Goal: Task Accomplishment & Management: Use online tool/utility

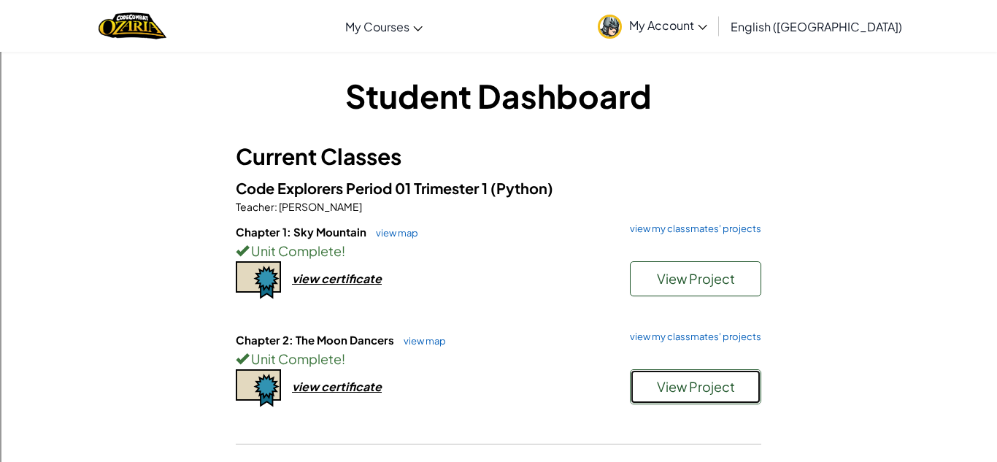
click at [735, 399] on button "View Project" at bounding box center [695, 386] width 131 height 35
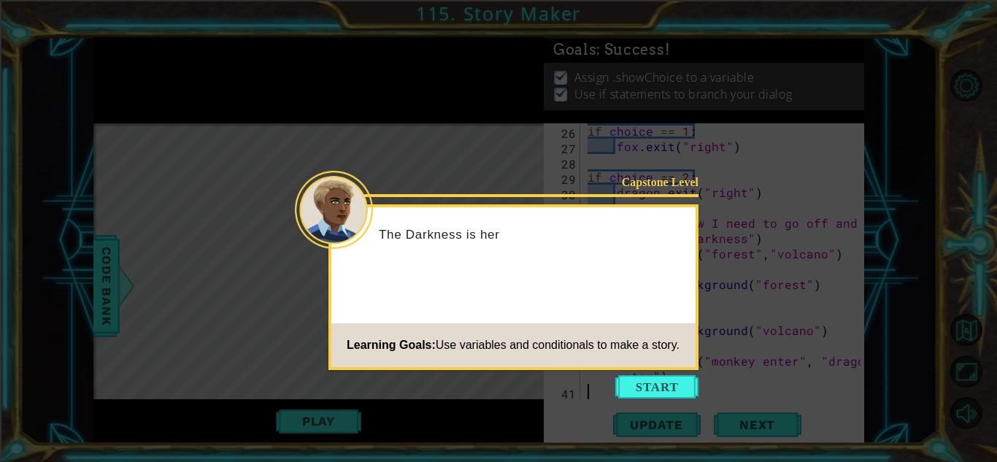
scroll to position [506, 0]
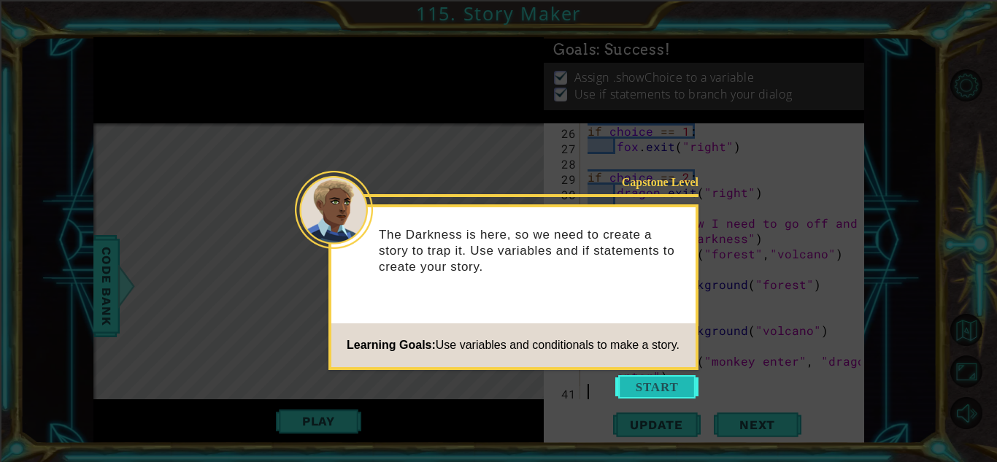
click at [646, 389] on button "Start" at bounding box center [656, 386] width 83 height 23
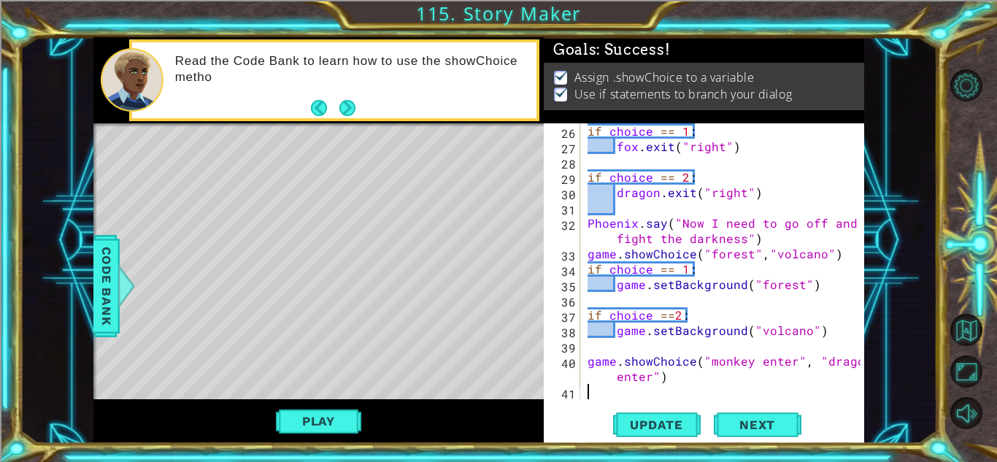
click at [670, 384] on div "if choice == 1 : fox . exit ( "right" ) if choice == 2 : dragon . exit ( "right…" at bounding box center [726, 276] width 283 height 307
type textarea "game.showChoice("monkey enter", "dragon enter")"
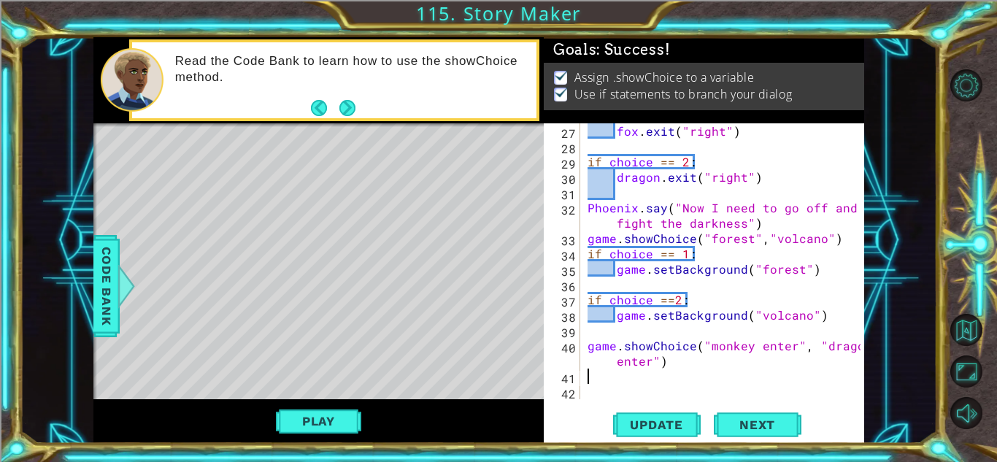
click at [675, 367] on div "fox . exit ( "right" ) if choice == 2 : dragon . exit ( "right" ) [GEOGRAPHIC_D…" at bounding box center [726, 276] width 283 height 307
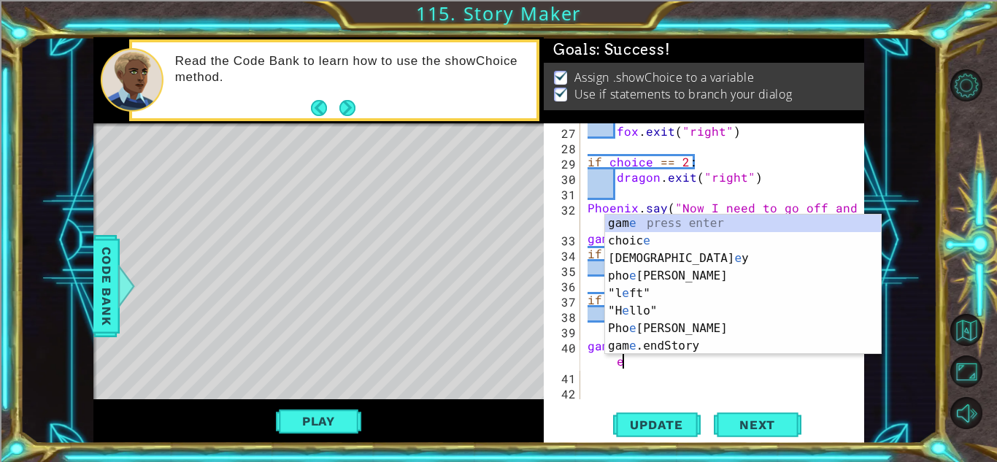
scroll to position [506, 0]
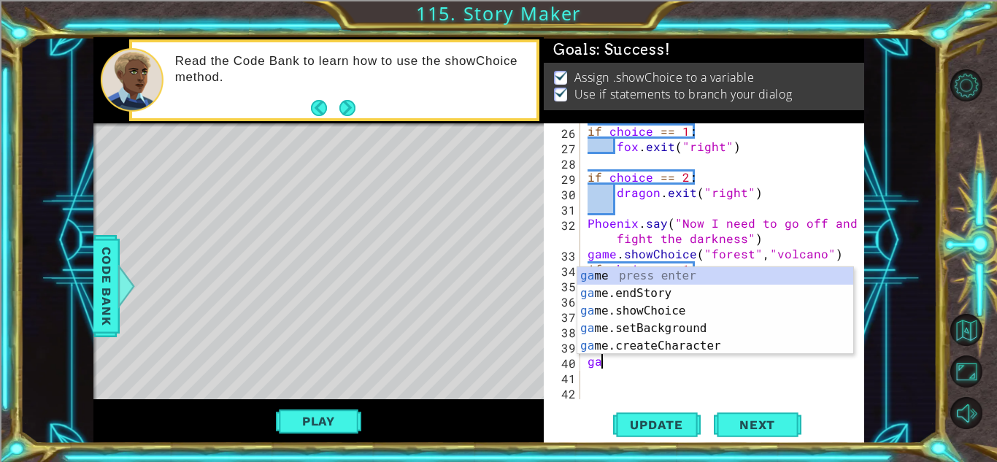
type textarea "g"
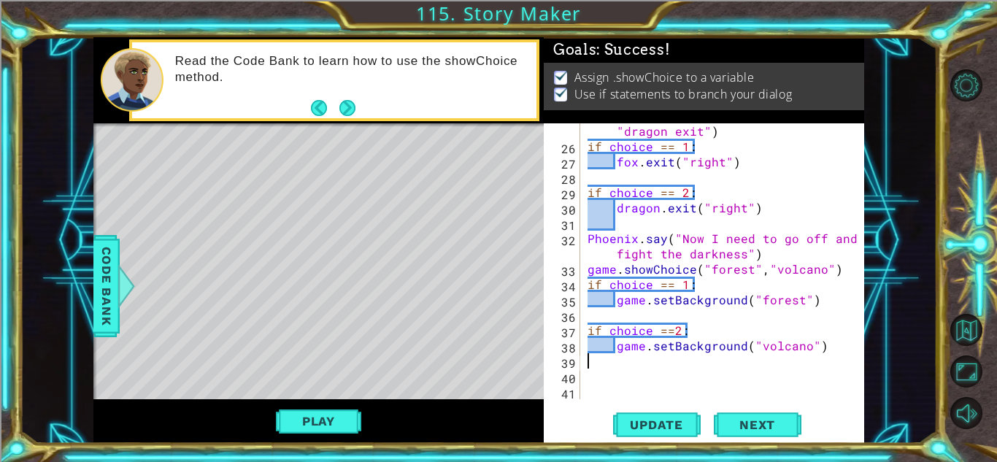
scroll to position [490, 0]
click at [828, 299] on div "choice = game . showChoice ( "Fox exit" , "dragon exit" ) if choice == 1 : fox …" at bounding box center [726, 269] width 283 height 322
type textarea "game.setBackground("forest")"
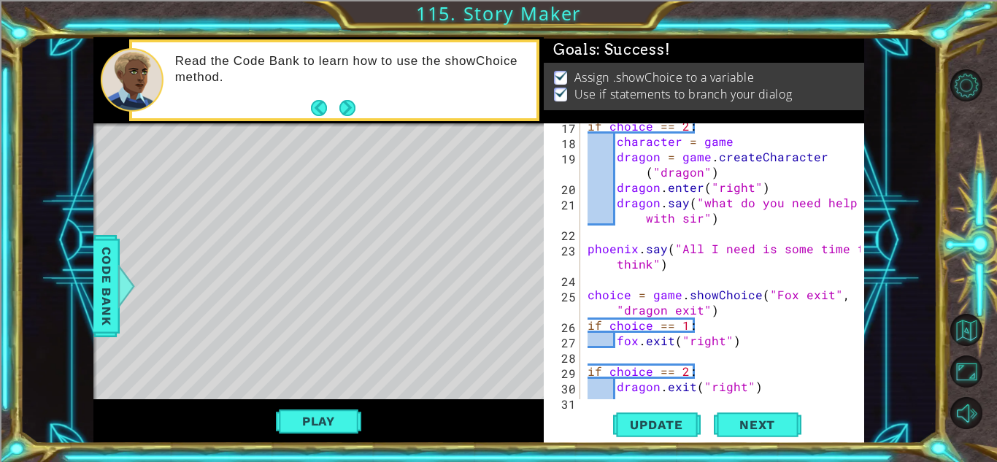
scroll to position [313, 0]
click at [758, 342] on div "if choice == 2 : character = game dragon = game . createCharacter ( "dragon" ) …" at bounding box center [726, 271] width 283 height 307
type textarea "fox.exit("right")"
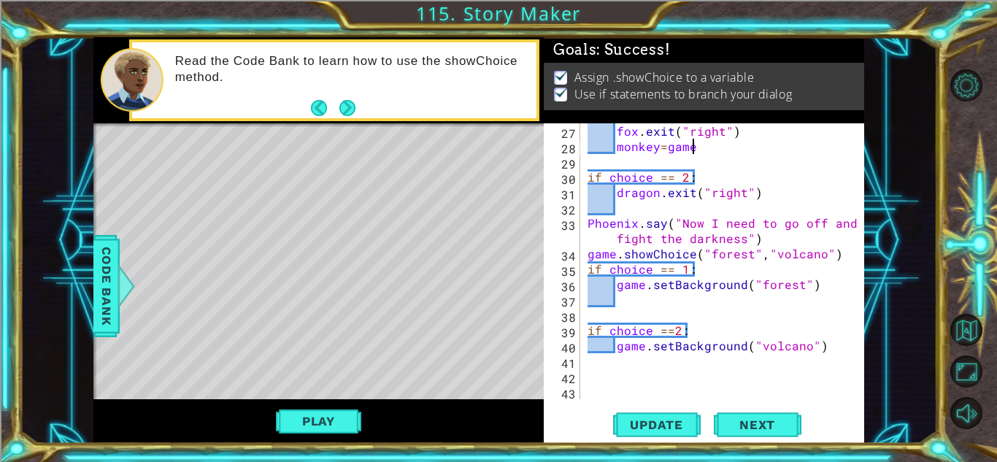
scroll to position [521, 0]
type textarea "monkey = game"
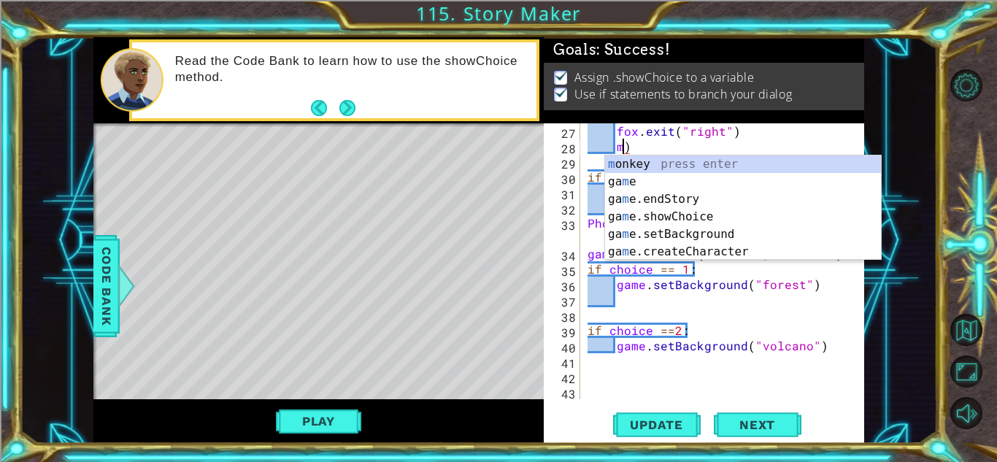
type textarea ")"
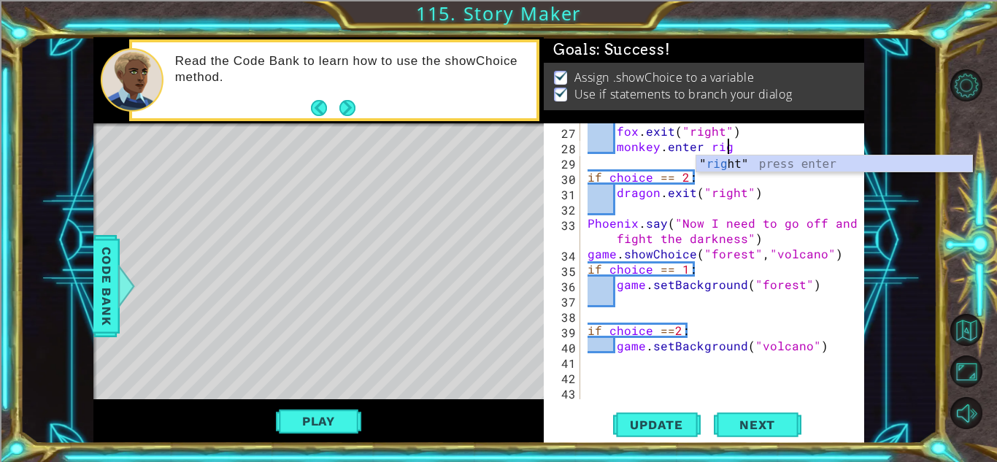
scroll to position [0, 9]
click at [744, 158] on div "" right " press enter" at bounding box center [834, 181] width 276 height 53
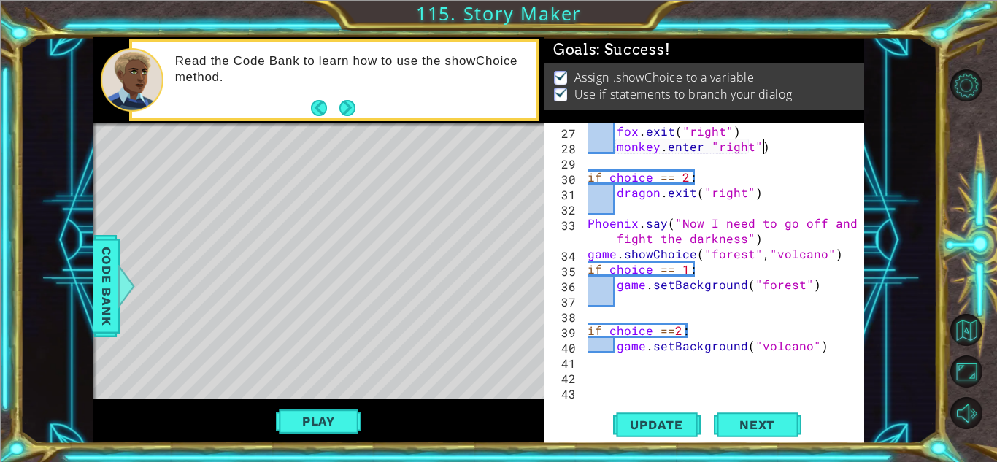
scroll to position [0, 10]
type textarea "monkey.enter ("right")"
type textarea "if choice == 2:"
click at [621, 293] on div "fox . exit ( "right" ) monkey . enter ( "right" ) if choice == 2 : dragon . exi…" at bounding box center [726, 276] width 283 height 307
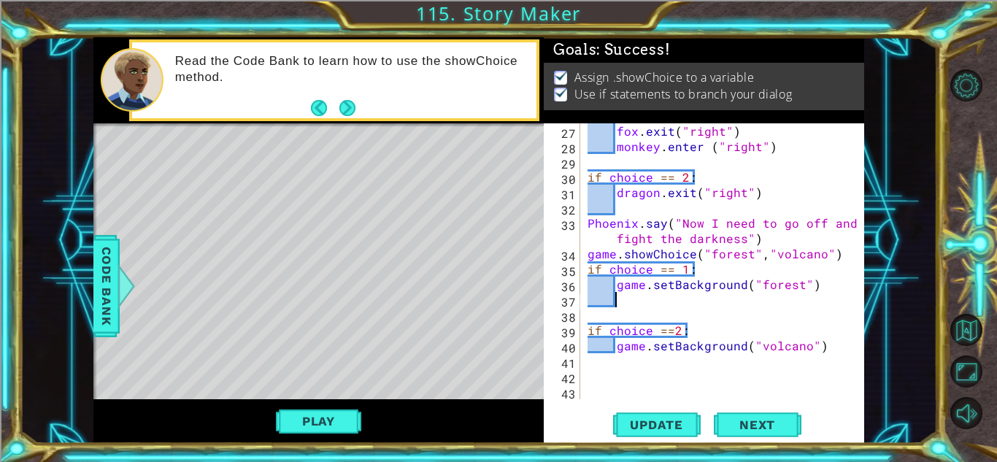
type textarea "g"
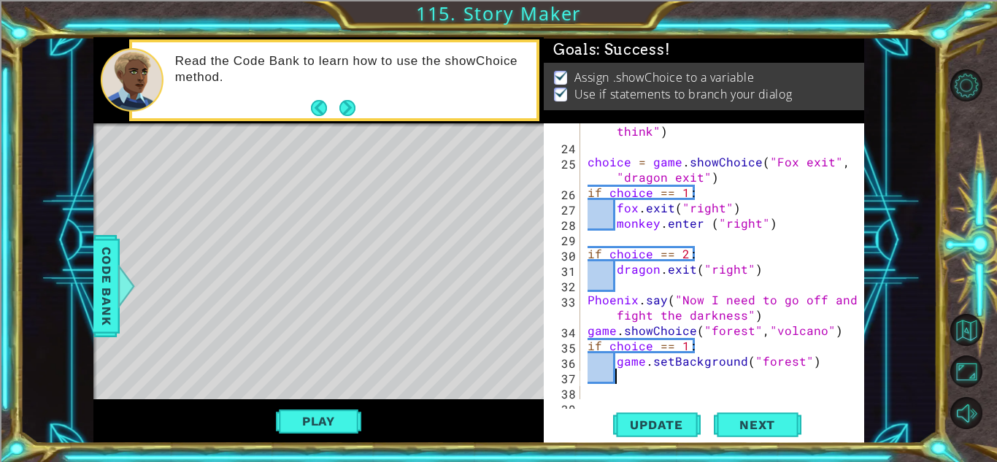
scroll to position [442, 0]
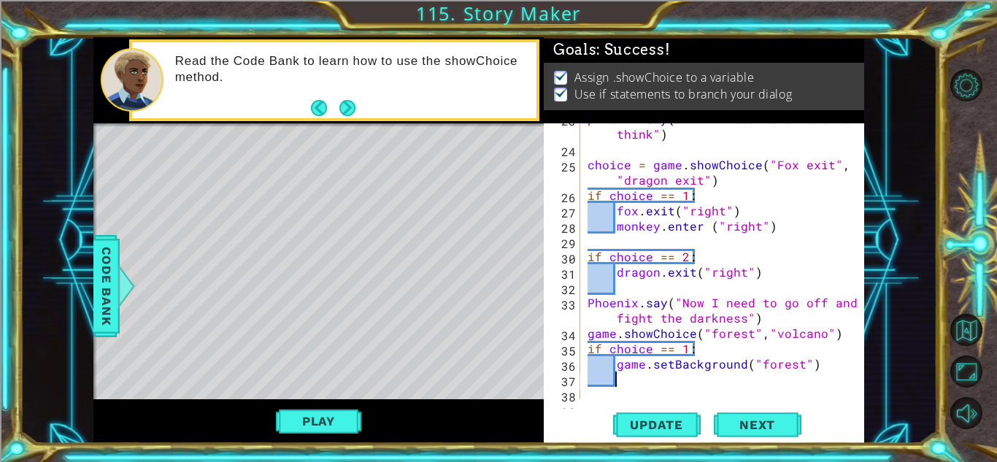
click at [777, 221] on div "phoenix . say ( "All I need is some time to think" ) choice = game . showChoice…" at bounding box center [726, 272] width 283 height 322
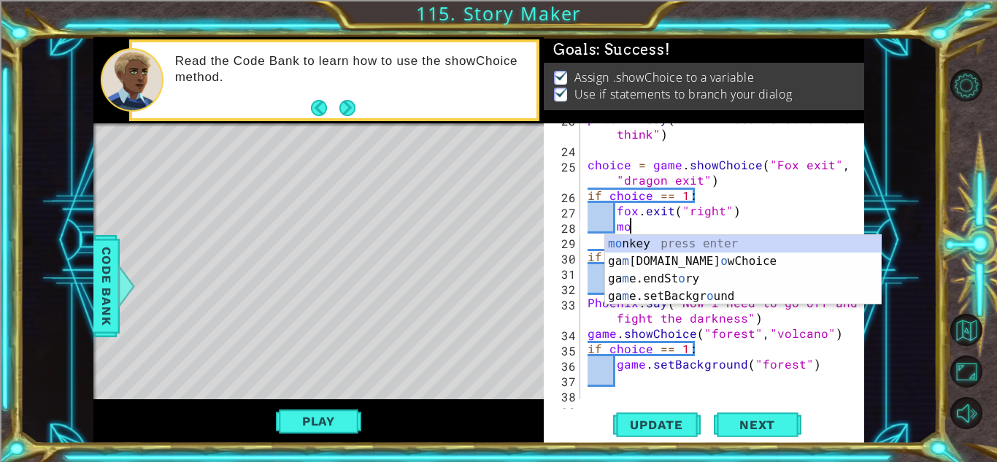
type textarea "m"
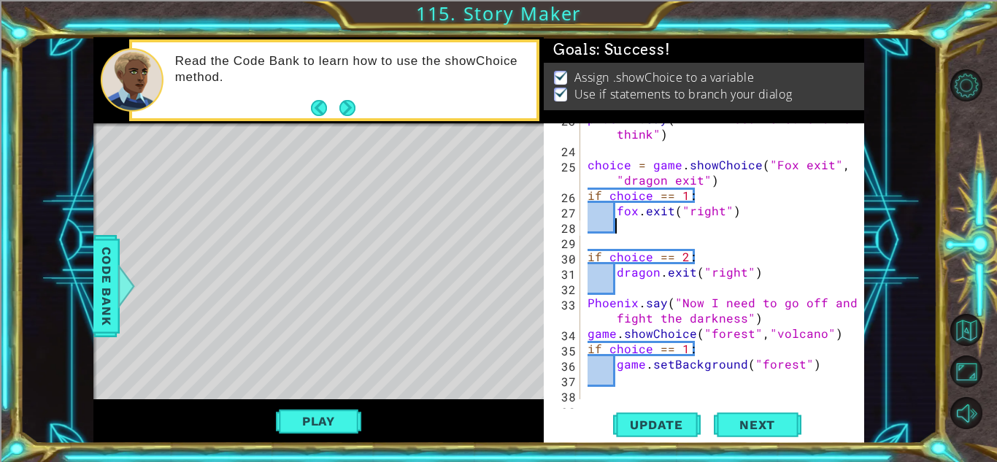
scroll to position [521, 0]
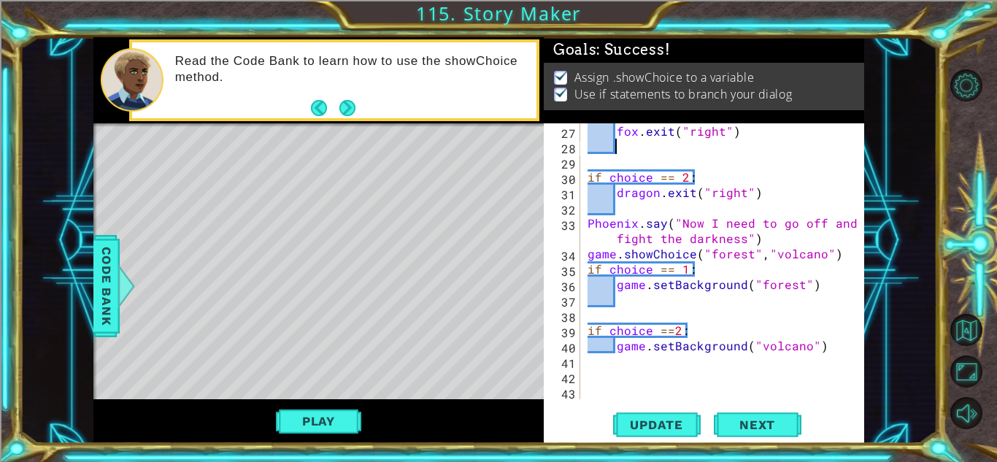
click at [631, 304] on div "fox . exit ( "right" ) if choice == 2 : dragon . exit ( "right" ) [GEOGRAPHIC_D…" at bounding box center [726, 276] width 283 height 307
type textarea "monkey.enter("right")"
type textarea "game.setBackground("volcano")"
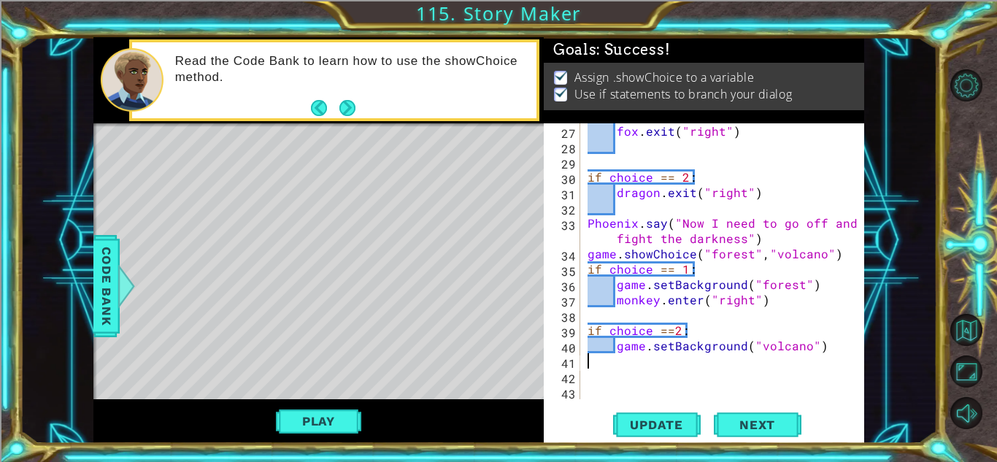
type textarea "game.setBackground("volcano")"
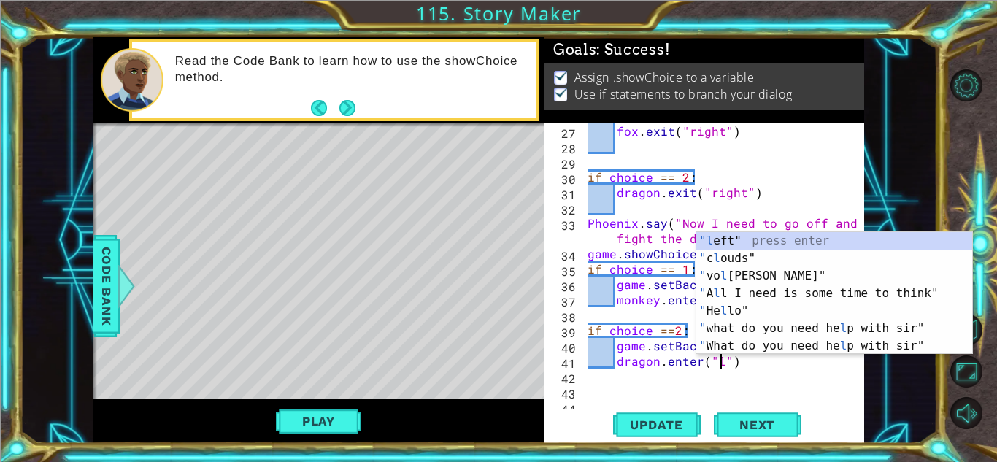
scroll to position [0, 8]
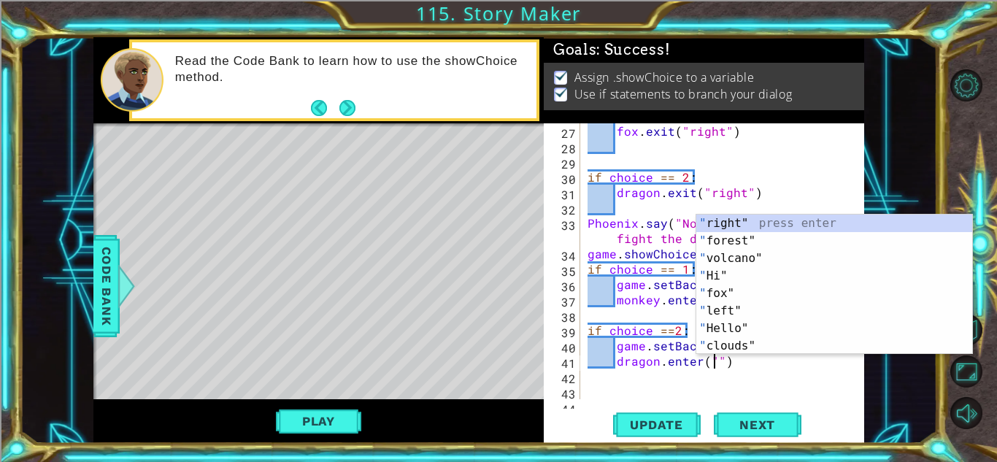
type textarea "dragon.enter("right")"
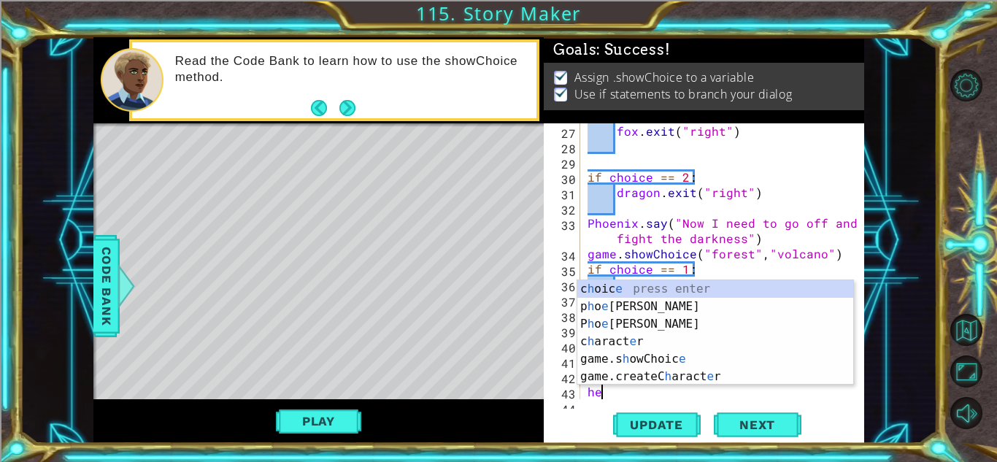
scroll to position [0, 0]
type textarea "h"
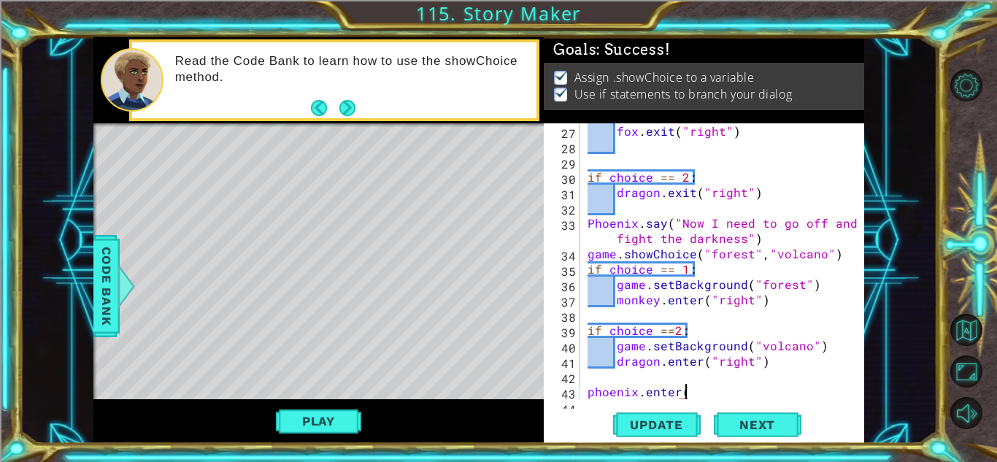
scroll to position [0, 6]
type textarea "phoenix.enter("left")"
click at [809, 397] on div "fox . exit ( "right" ) if choice == 2 : dragon . exit ( "right" ) [GEOGRAPHIC_D…" at bounding box center [726, 276] width 283 height 307
type textarea "phoenix.enter("left")"
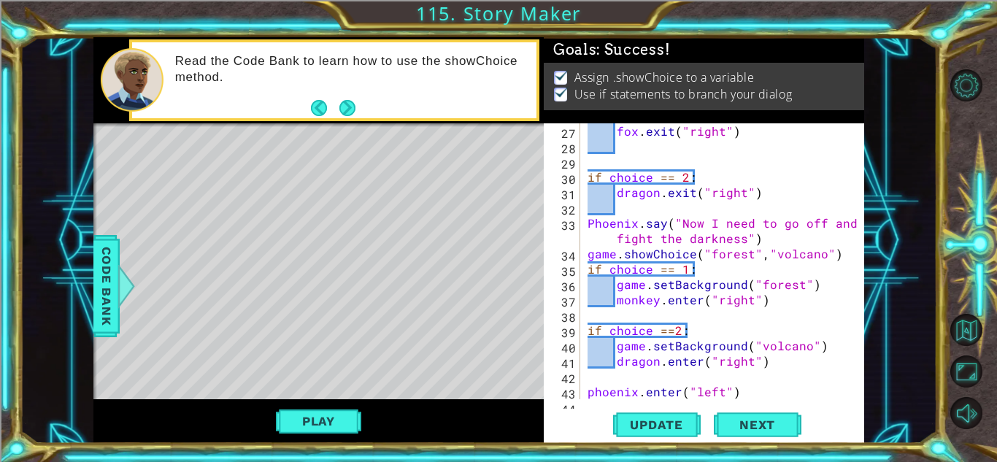
click at [769, 396] on div "fox . exit ( "right" ) if choice == 2 : dragon . exit ( "right" ) [GEOGRAPHIC_D…" at bounding box center [726, 276] width 283 height 307
type textarea "phoenix.enter("left")"
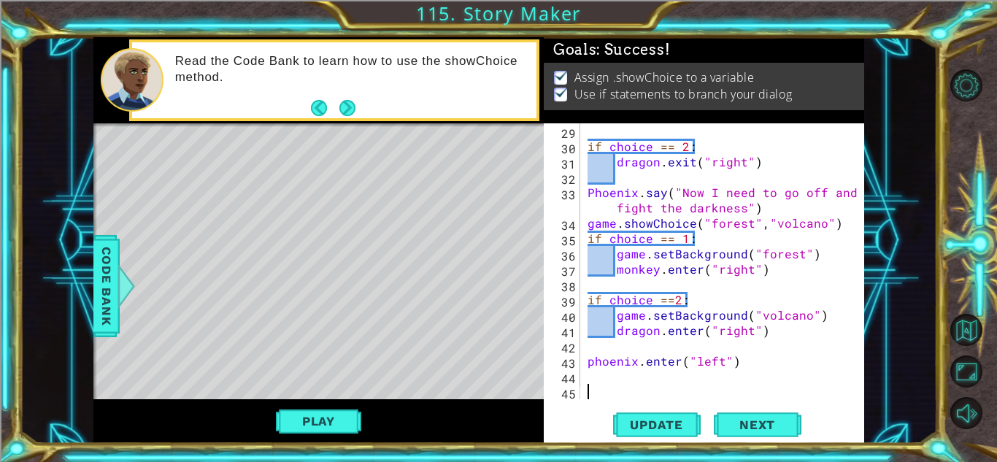
scroll to position [552, 0]
click at [760, 363] on div "if choice == 2 : dragon . exit ( "right" ) [GEOGRAPHIC_DATA] . say ( "Now I nee…" at bounding box center [726, 276] width 283 height 307
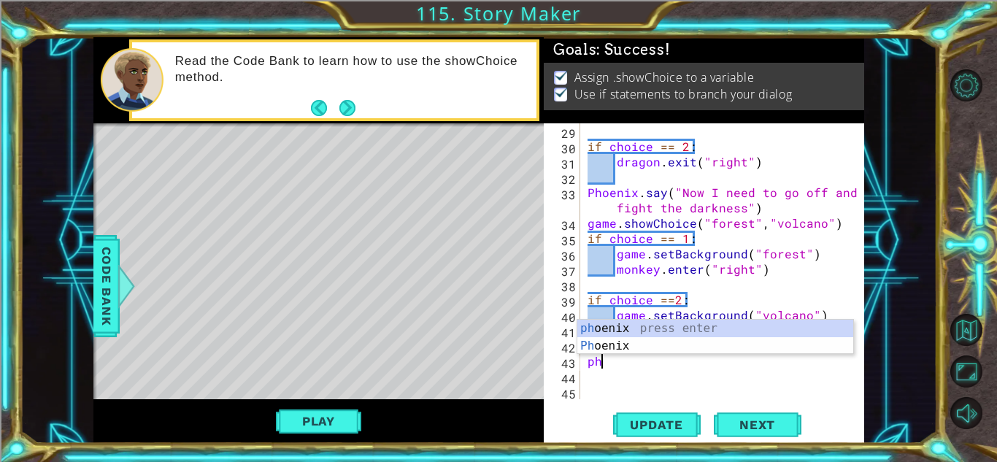
type textarea "p"
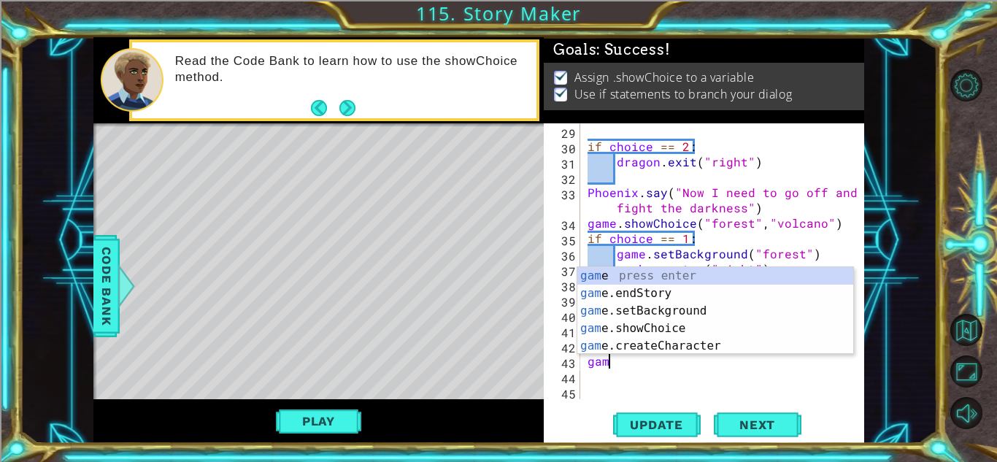
scroll to position [0, 1]
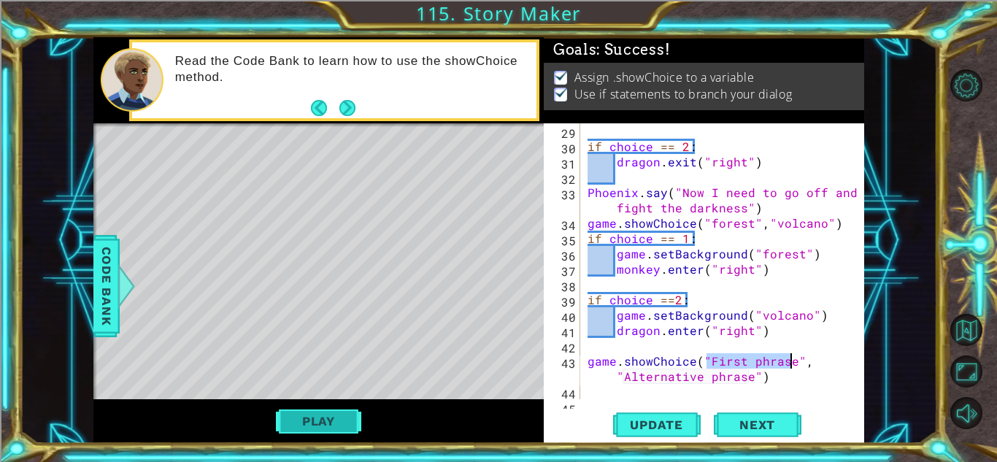
click at [341, 419] on button "Play" at bounding box center [318, 421] width 85 height 28
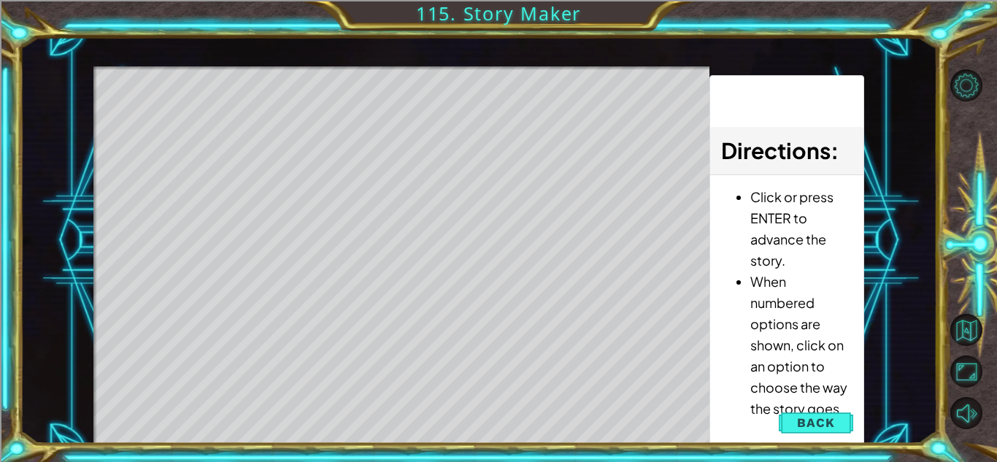
click at [504, 381] on div "Level Map" at bounding box center [430, 281] width 674 height 430
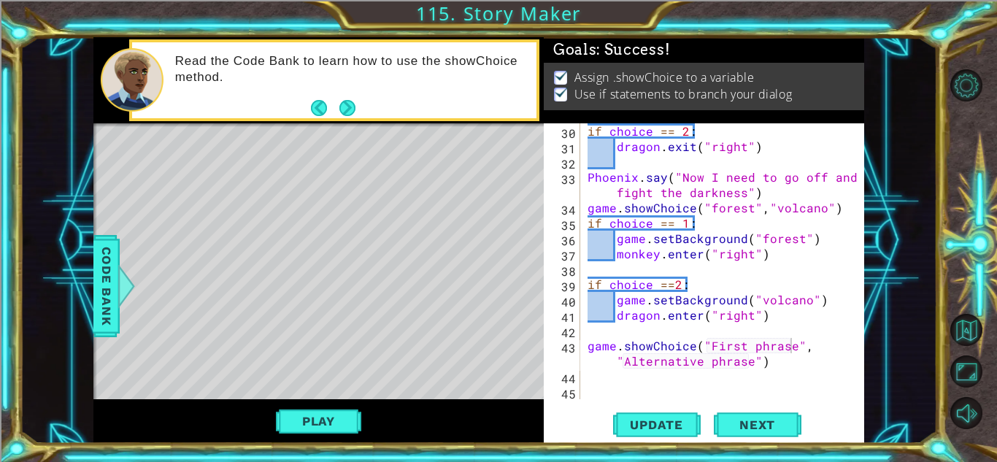
scroll to position [567, 0]
click at [788, 352] on div "if choice == 2 : dragon . exit ( "right" ) [GEOGRAPHIC_DATA] . say ( "Now I nee…" at bounding box center [726, 276] width 283 height 307
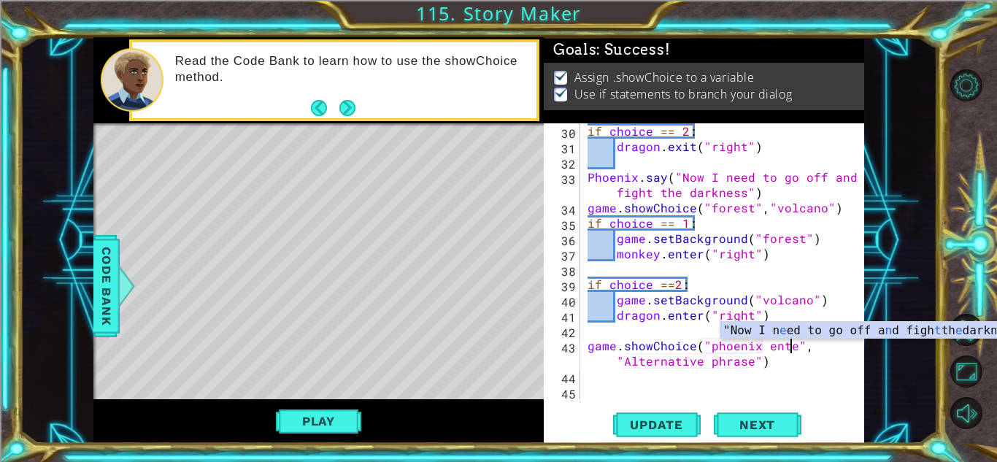
scroll to position [0, 13]
click at [748, 363] on div "if choice == 2 : dragon . exit ( "right" ) [GEOGRAPHIC_DATA] . say ( "Now I nee…" at bounding box center [726, 276] width 283 height 307
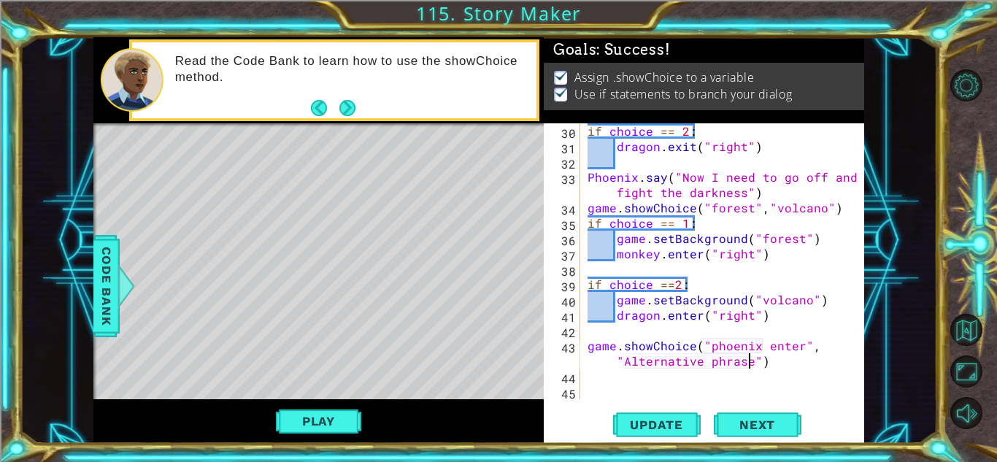
click at [793, 369] on div "if choice == 2 : dragon . exit ( "right" ) [GEOGRAPHIC_DATA] . say ( "Now I nee…" at bounding box center [726, 276] width 283 height 307
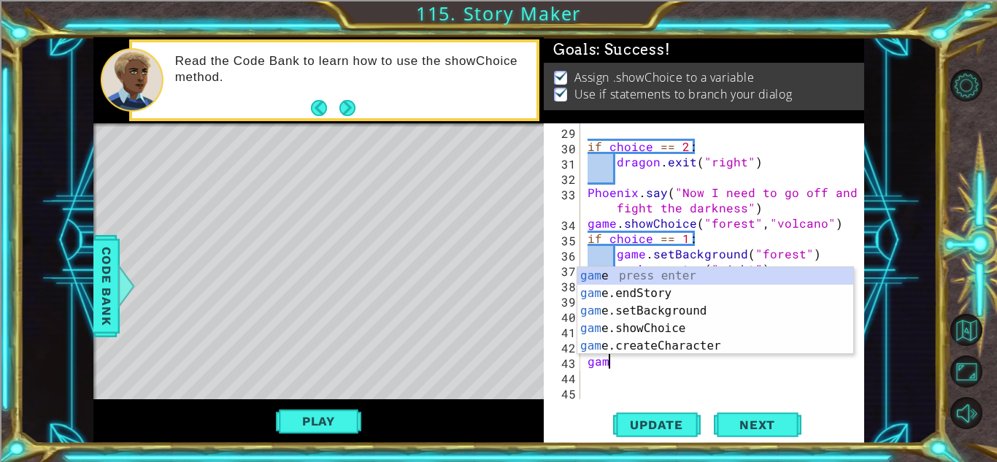
scroll to position [0, 0]
type textarea "g"
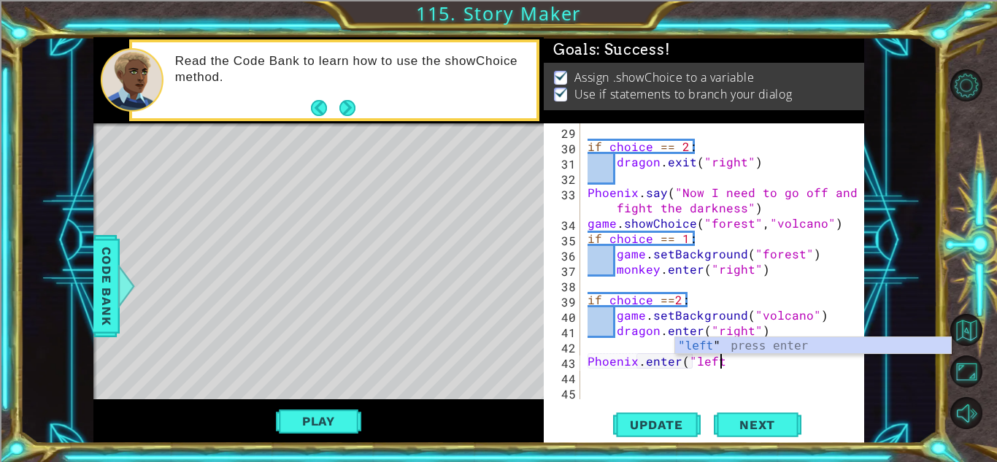
scroll to position [0, 7]
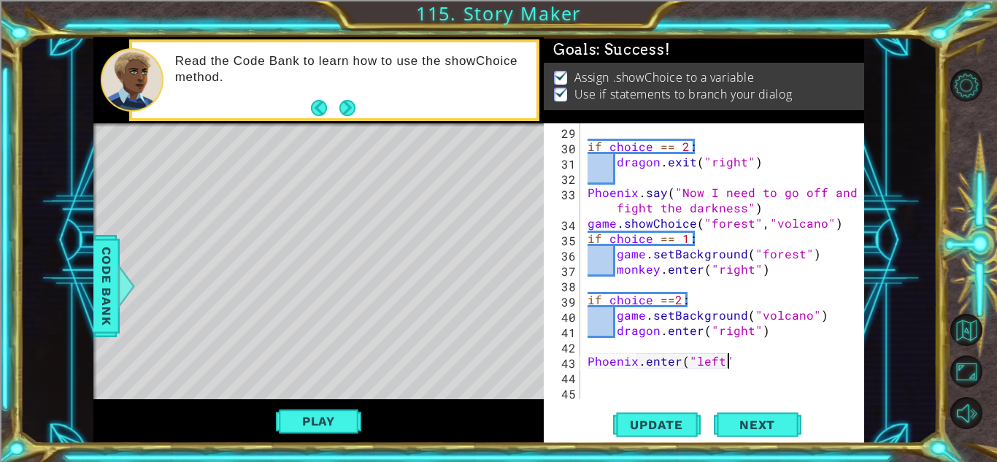
type textarea "Phoenix.enter("left")"
click at [772, 330] on div "if choice == 2 : dragon . exit ( "right" ) [GEOGRAPHIC_DATA] . say ( "Now I nee…" at bounding box center [726, 276] width 283 height 307
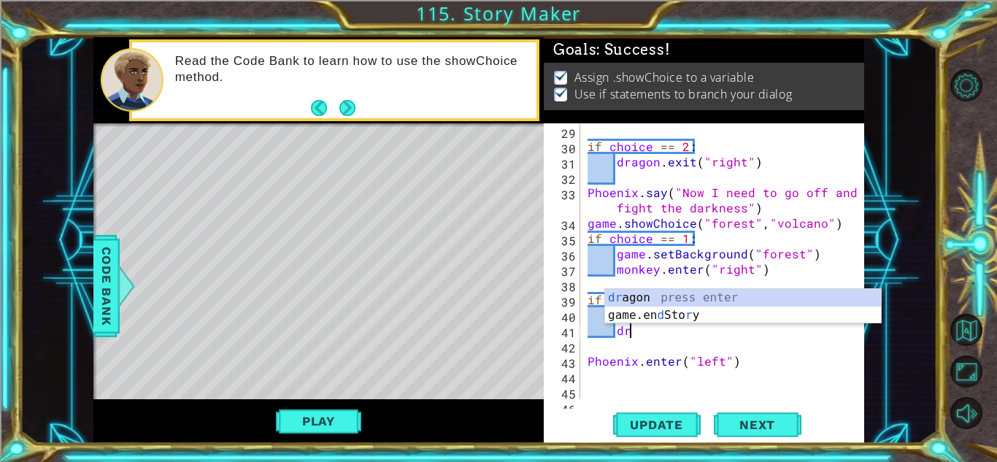
type textarea "d"
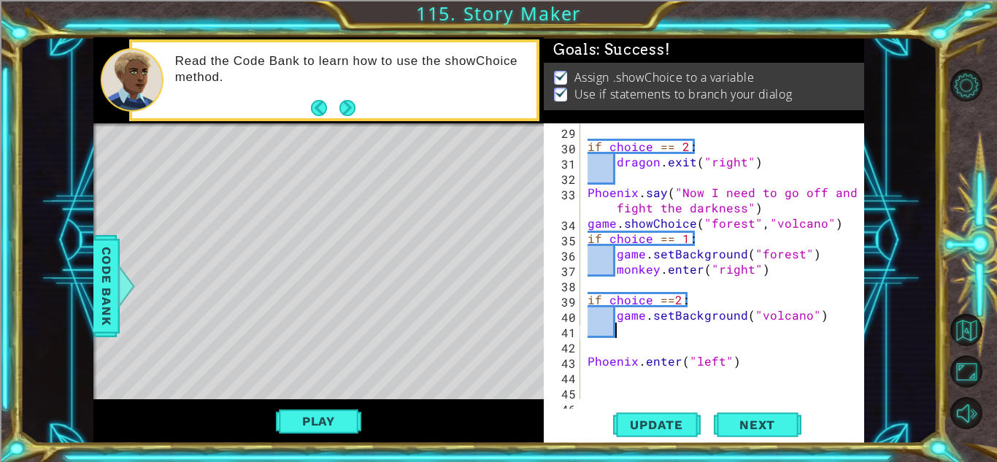
click at [776, 271] on div "if choice == 2 : dragon . exit ( "right" ) [GEOGRAPHIC_DATA] . say ( "Now I nee…" at bounding box center [726, 276] width 283 height 307
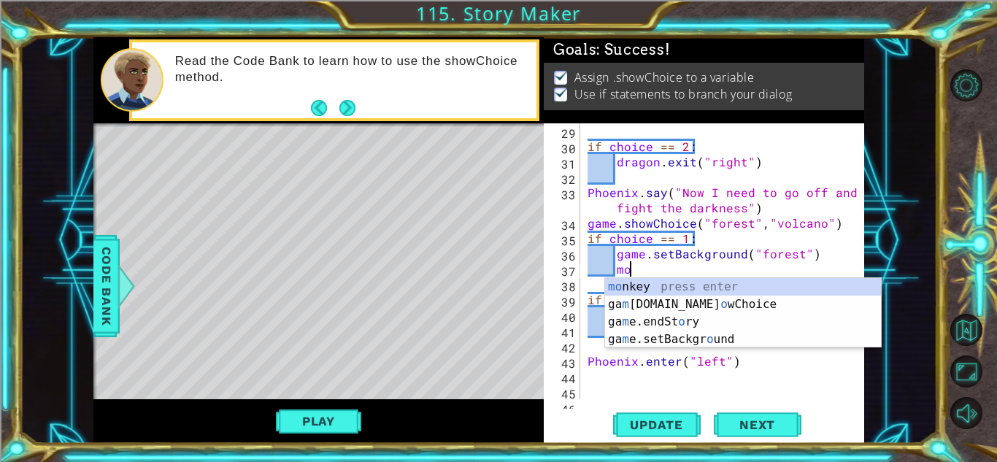
type textarea "m"
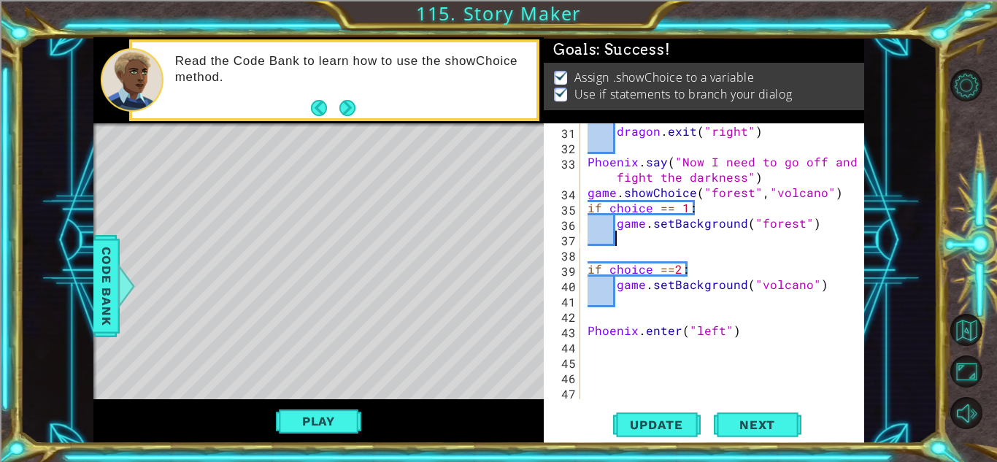
scroll to position [582, 0]
click at [783, 334] on div "dragon . exit ( "right" ) [GEOGRAPHIC_DATA] . say ( "Now I need to go off and f…" at bounding box center [726, 276] width 283 height 307
type textarea "Phoenix.enter("left")"
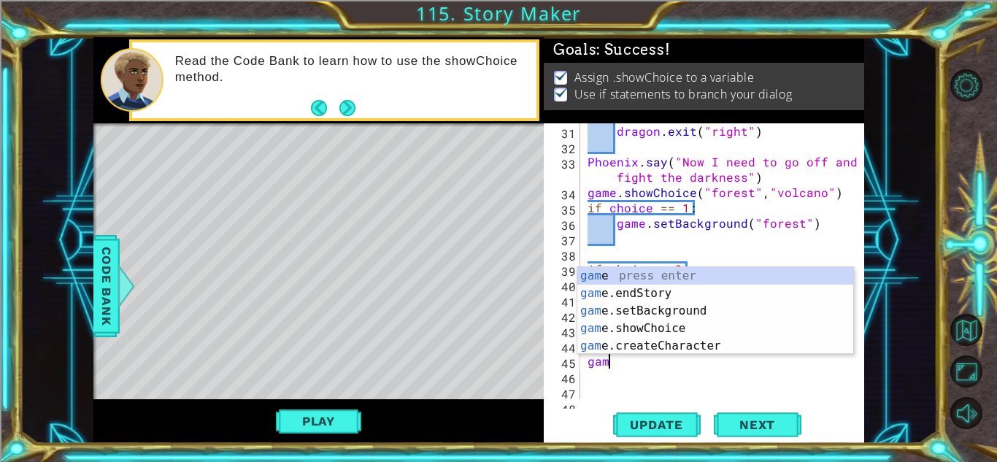
scroll to position [0, 1]
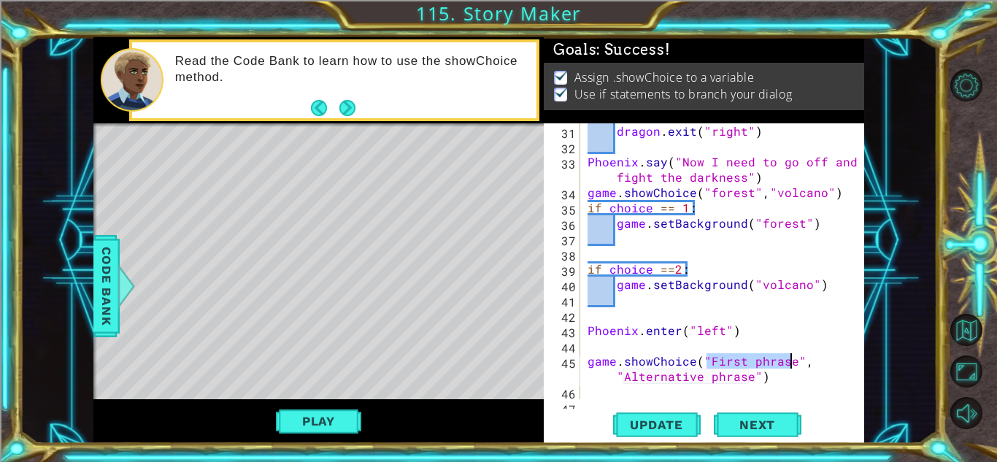
type textarea "game.showChoice("", "Alternative phrase")"
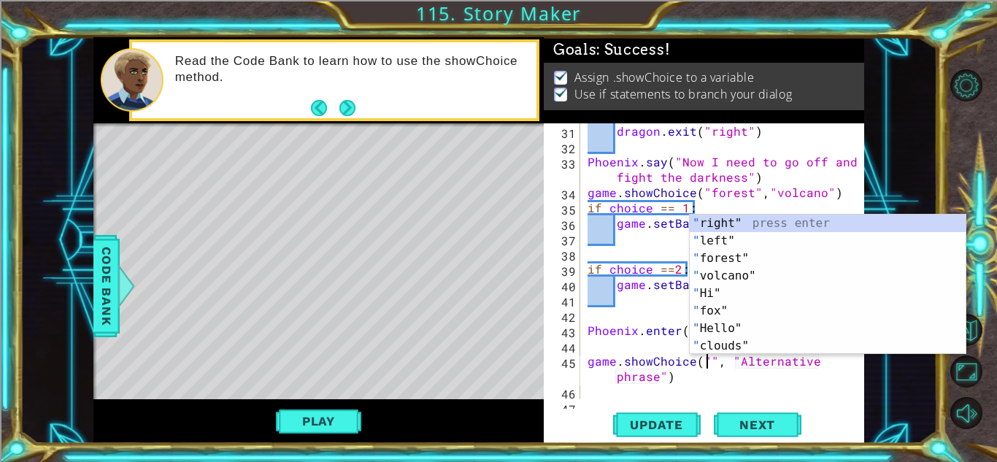
click at [647, 255] on div "dragon . exit ( "right" ) [GEOGRAPHIC_DATA] . say ( "Now I need to go off and f…" at bounding box center [726, 276] width 283 height 307
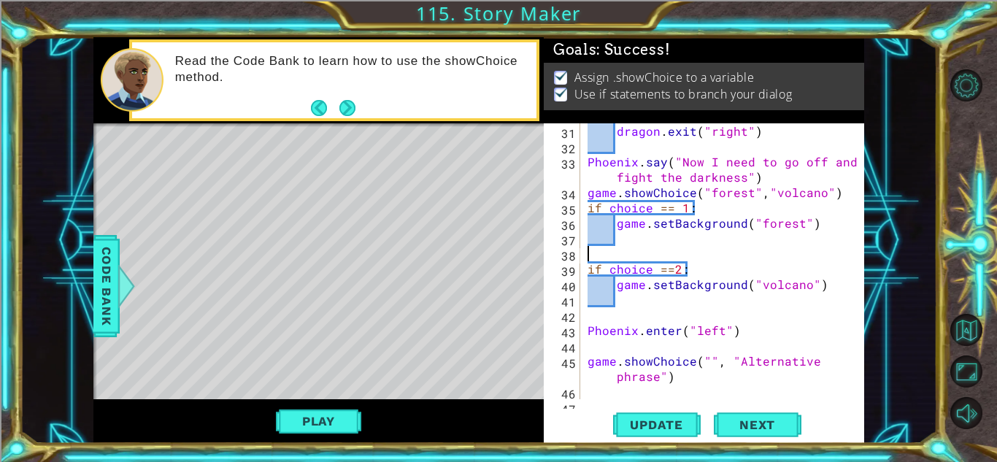
click at [707, 361] on div "dragon . exit ( "right" ) [GEOGRAPHIC_DATA] . say ( "Now I need to go off and f…" at bounding box center [726, 276] width 283 height 307
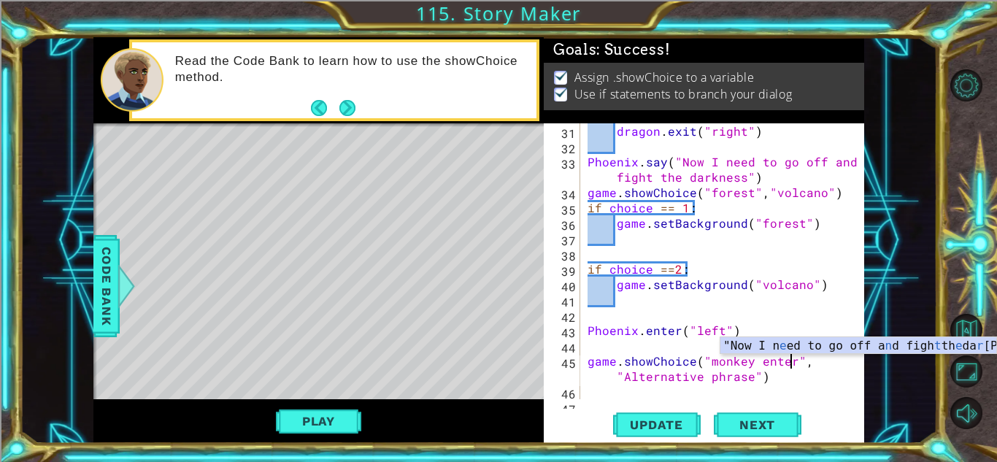
scroll to position [0, 12]
click at [749, 374] on div "dragon . exit ( "right" ) [GEOGRAPHIC_DATA] . say ( "Now I need to go off and f…" at bounding box center [726, 276] width 283 height 307
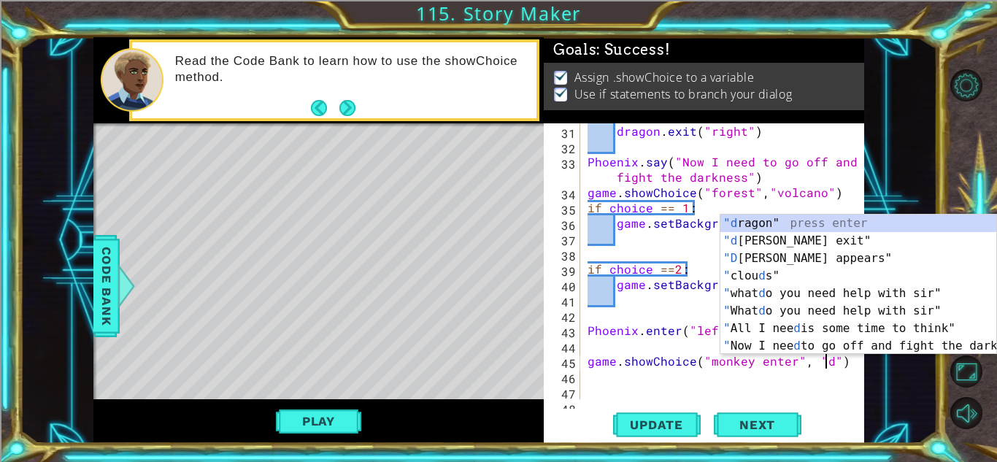
scroll to position [0, 15]
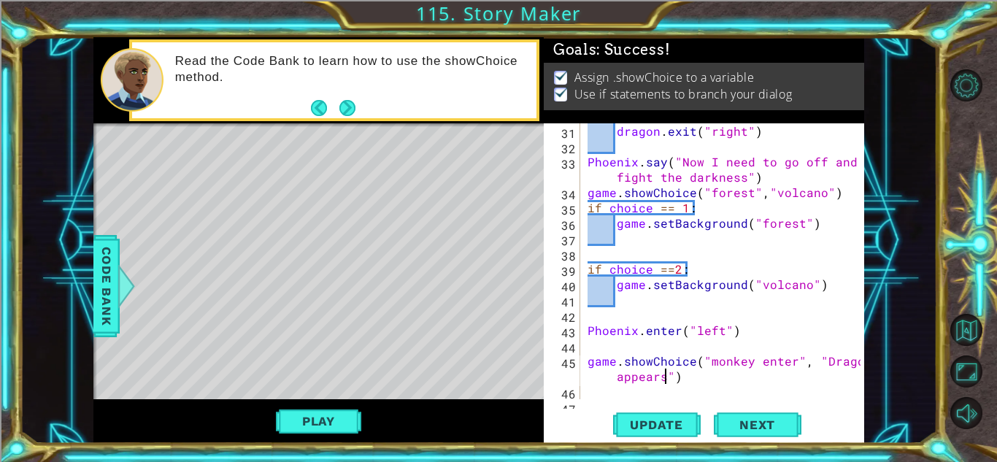
click at [713, 363] on div "dragon . exit ( "right" ) [GEOGRAPHIC_DATA] . say ( "Now I need to go off and f…" at bounding box center [726, 276] width 283 height 307
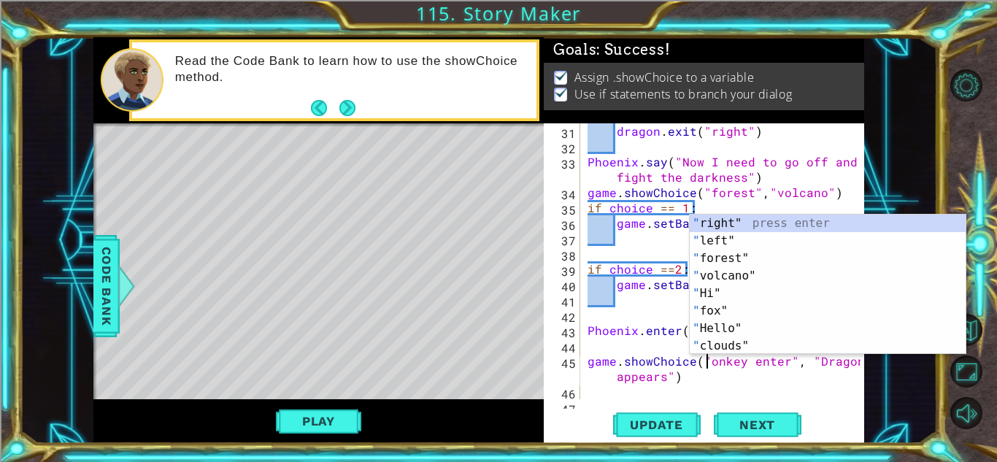
scroll to position [0, 7]
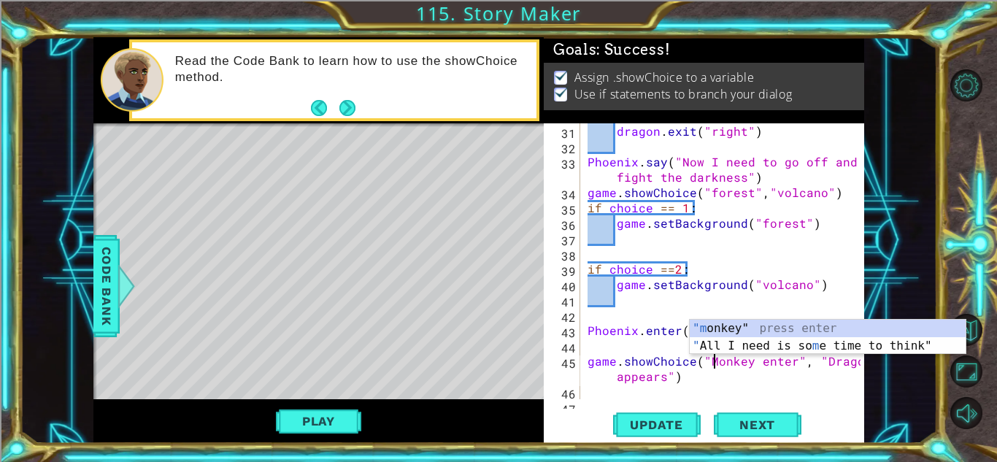
click at [790, 363] on div "dragon . exit ( "right" ) [GEOGRAPHIC_DATA] . say ( "Now I need to go off and f…" at bounding box center [726, 276] width 283 height 307
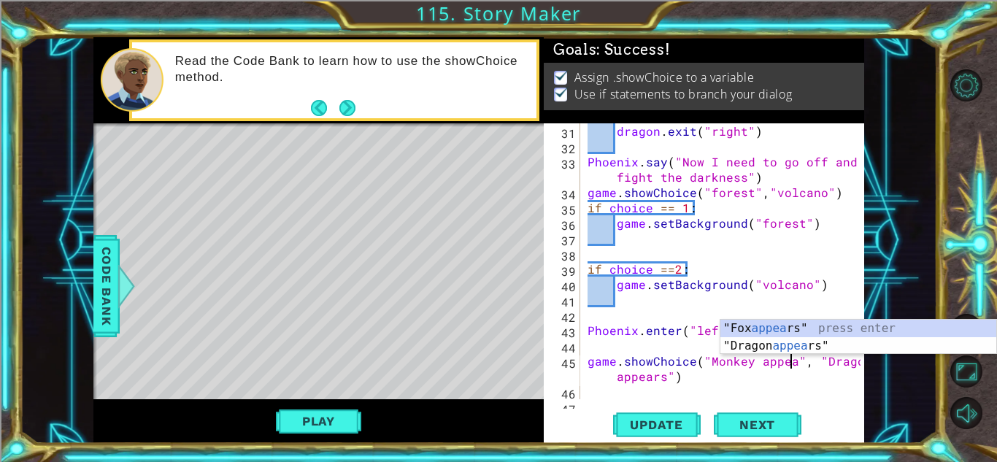
scroll to position [0, 13]
type textarea "game.showChoice("Monkey appears", "Dragon appears")"
click at [798, 371] on div "dragon . exit ( "right" ) [GEOGRAPHIC_DATA] . say ( "Now I need to go off and f…" at bounding box center [726, 276] width 283 height 307
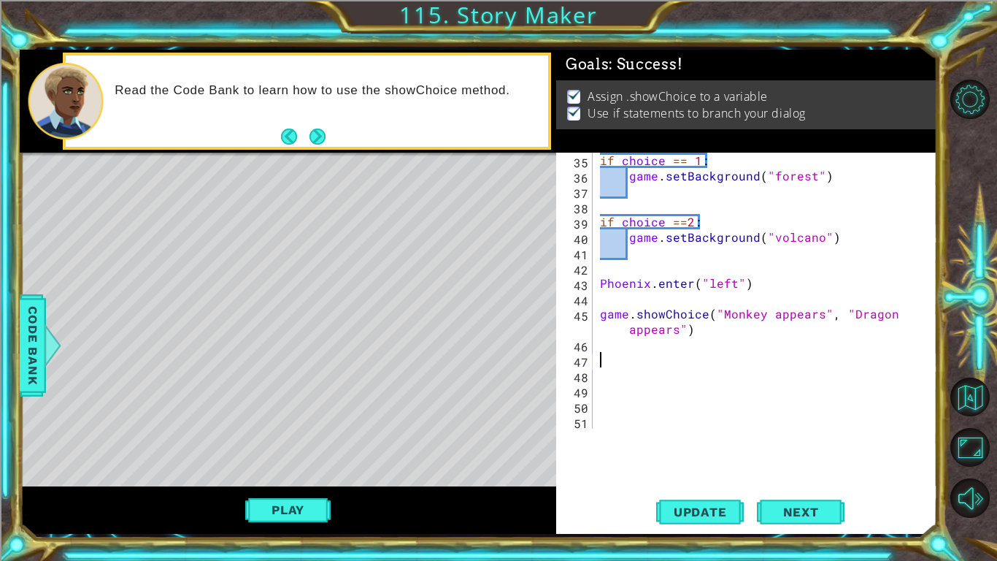
scroll to position [521, 0]
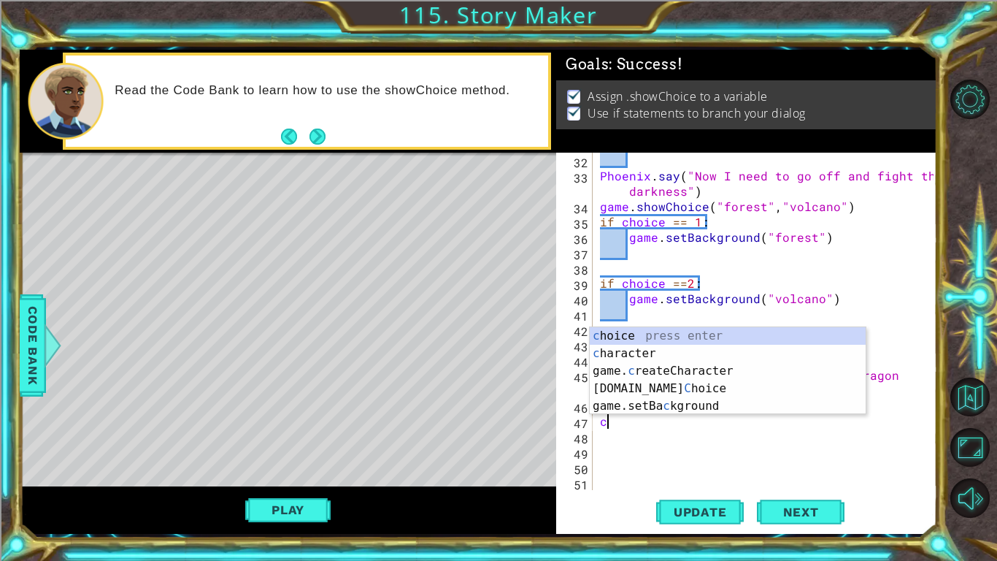
type textarea "chi"
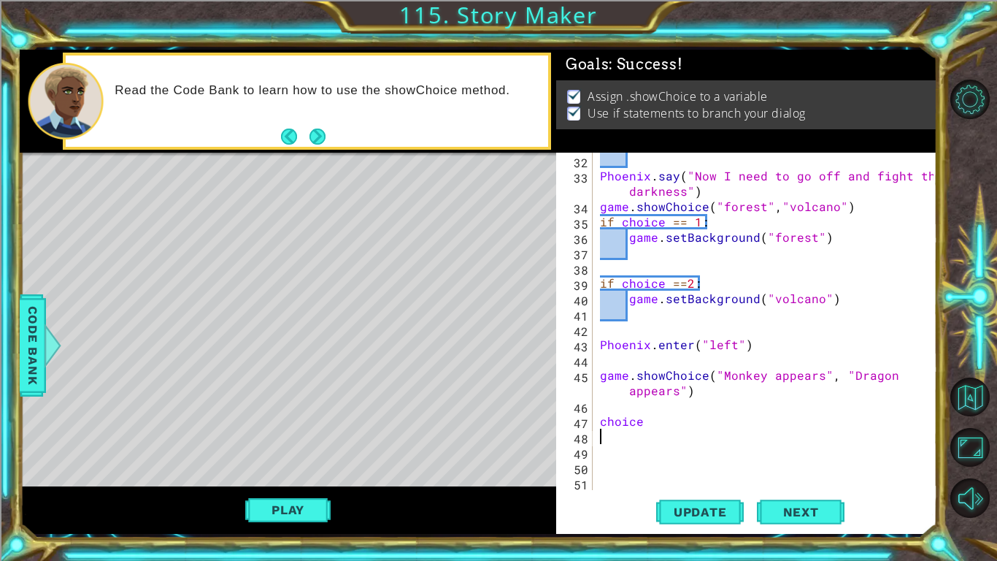
click at [598, 421] on div "Phoenix . say ( "Now I need to go off and fight the darkness" ) game . showChoi…" at bounding box center [769, 337] width 344 height 368
type textarea "if choice"
type textarea "if choice == 1:"
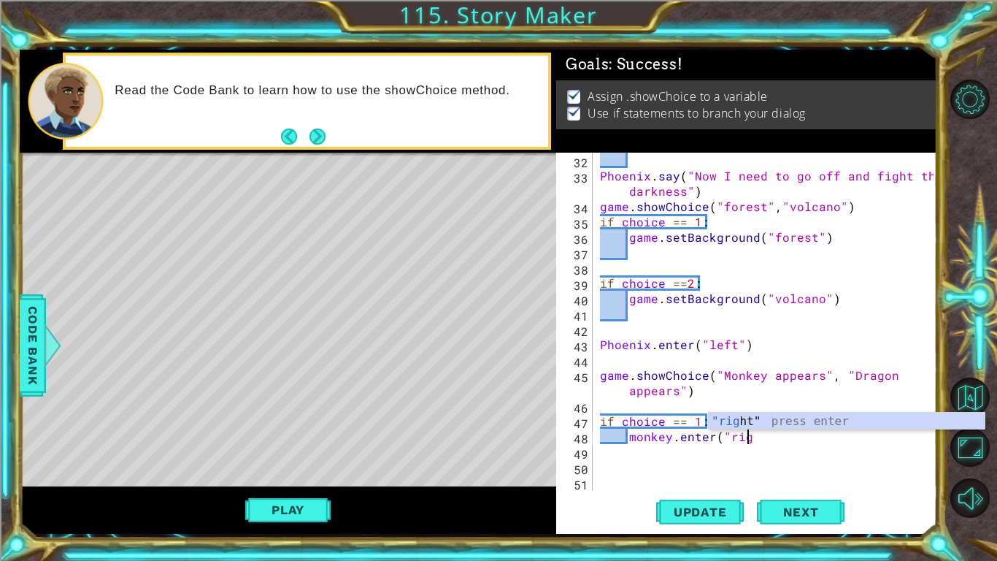
scroll to position [0, 9]
type textarea "monkey.enter("right")"
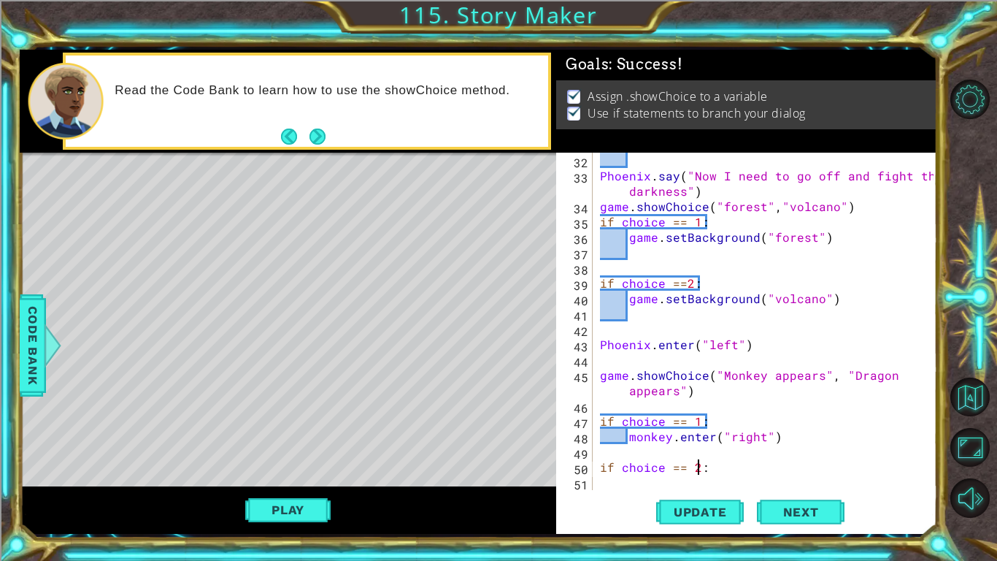
scroll to position [0, 0]
type textarea "if choice == 2:"
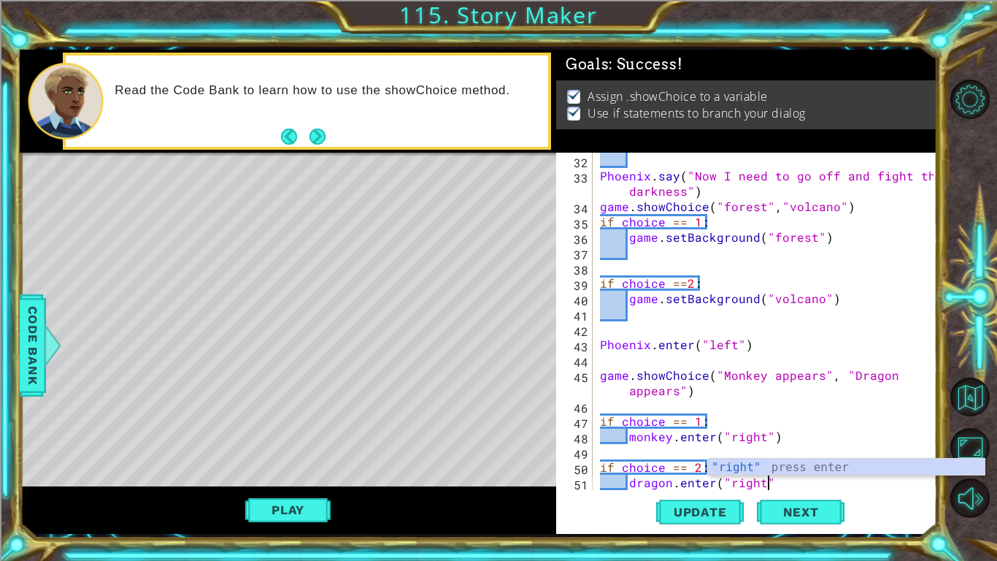
scroll to position [0, 10]
click at [600, 375] on div "Phoenix . say ( "Now I need to go off and fight the darkness" ) game . showChoi…" at bounding box center [769, 337] width 344 height 368
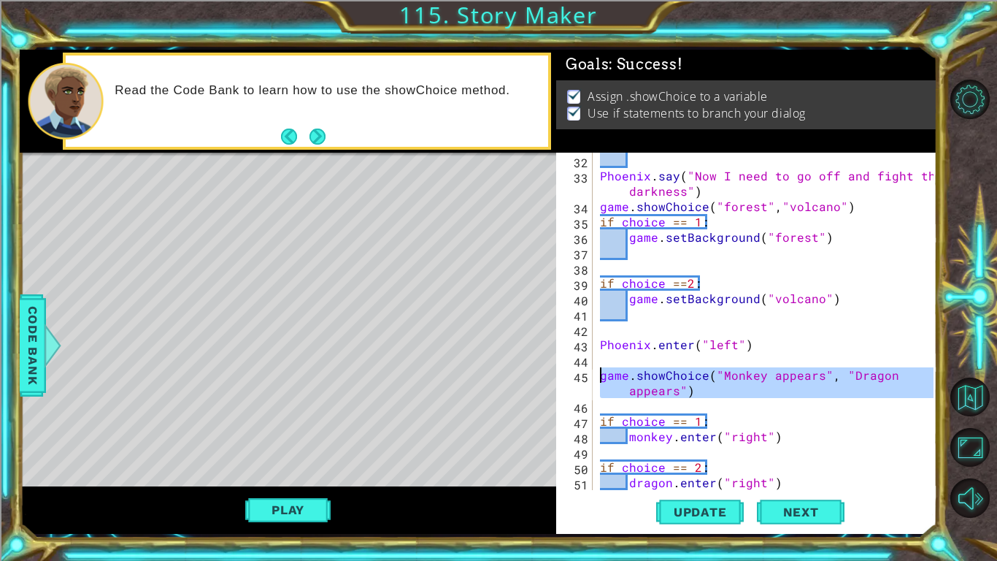
click at [600, 375] on div "Phoenix . say ( "Now I need to go off and fight the darkness" ) game . showChoi…" at bounding box center [765, 321] width 336 height 337
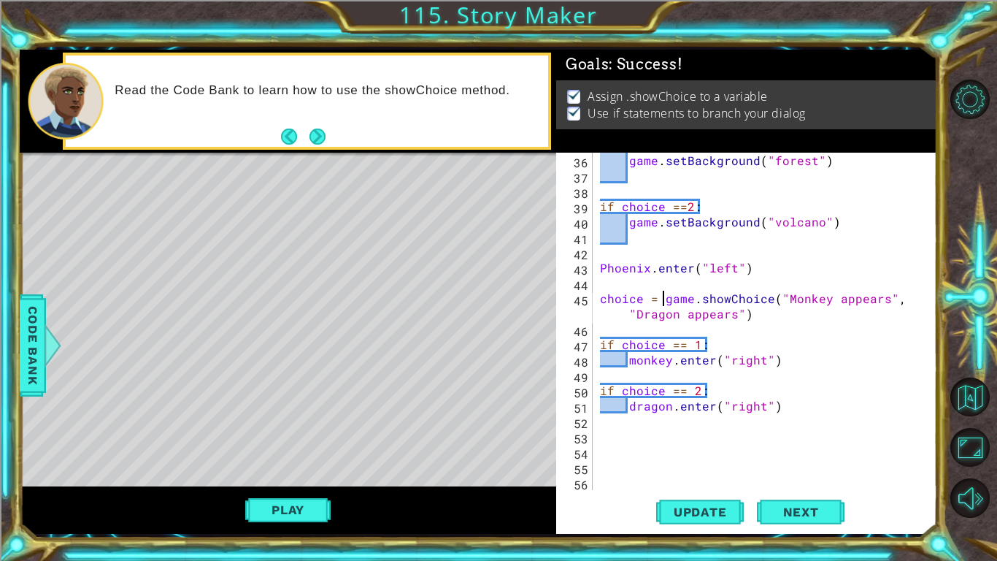
scroll to position [598, 0]
click at [788, 407] on div "game . setBackground ( "forest" ) if choice == 2 : game . setBackground ( "volc…" at bounding box center [769, 337] width 344 height 368
type textarea "dragon.enter("right")"
type textarea "f"
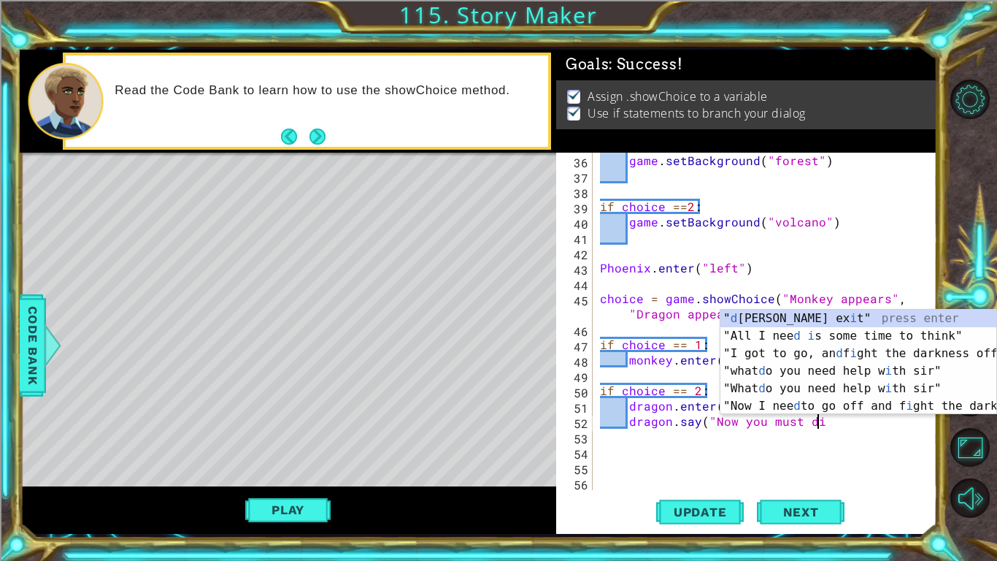
scroll to position [0, 13]
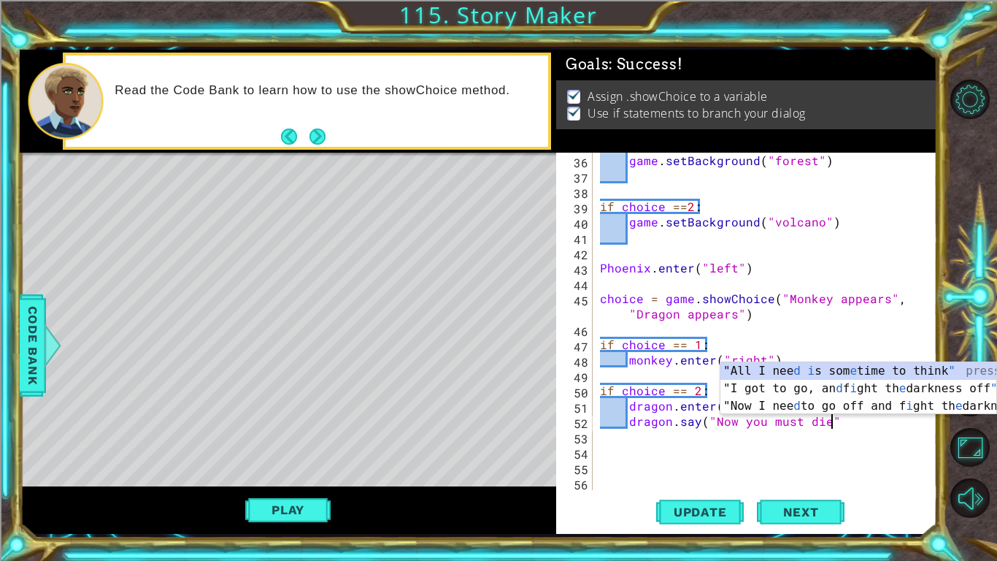
type textarea "dragon.say("Now you must die")"
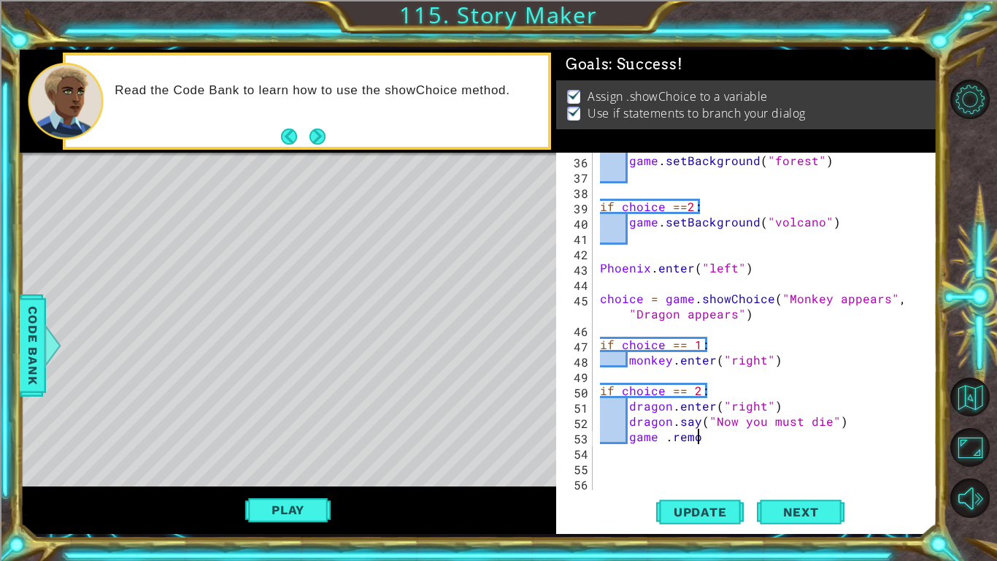
scroll to position [0, 6]
type textarea "game.remove"
click at [683, 461] on span "Update" at bounding box center [700, 511] width 82 height 15
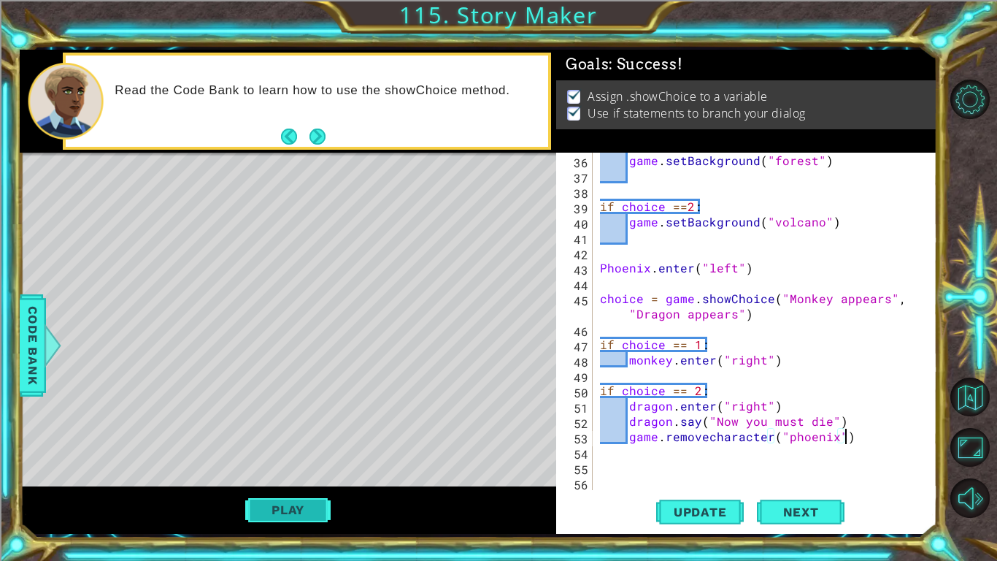
click at [317, 461] on button "Play" at bounding box center [287, 510] width 85 height 28
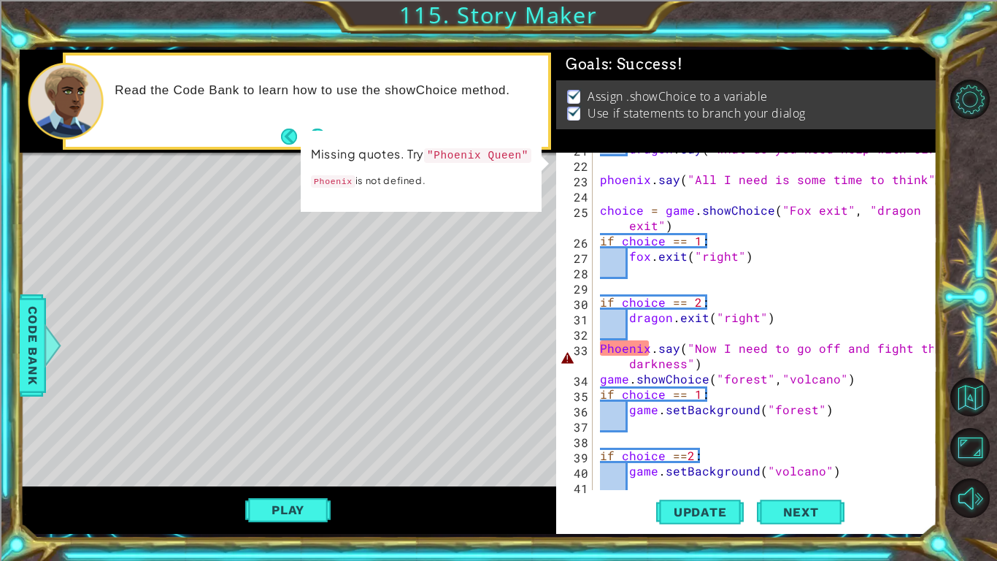
scroll to position [349, 0]
click at [607, 352] on div "dragon . say ( "what do you need help with sir" ) [PERSON_NAME] . say ( "All I …" at bounding box center [769, 325] width 344 height 368
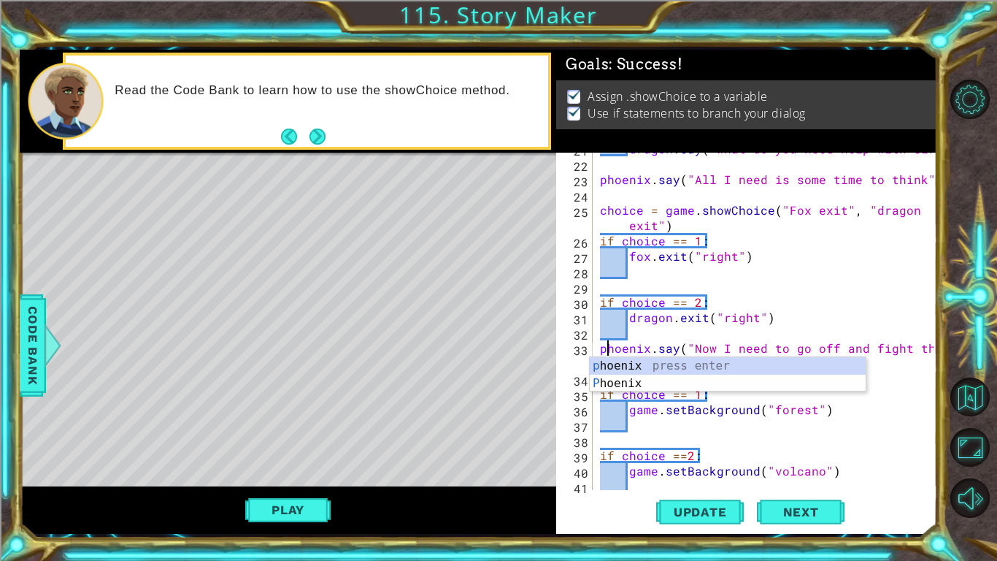
scroll to position [0, 0]
click at [294, 461] on button "Play" at bounding box center [287, 510] width 85 height 28
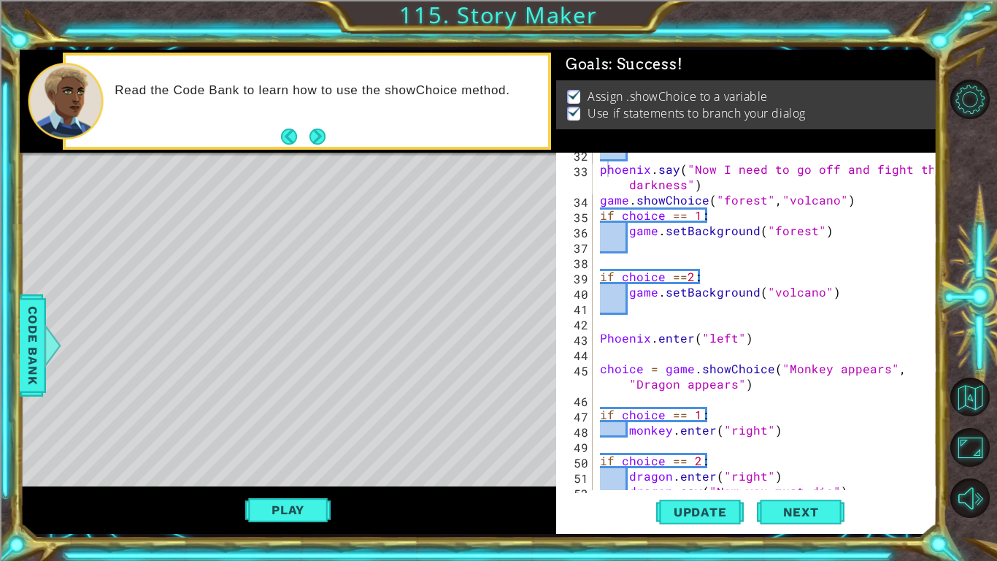
scroll to position [531, 0]
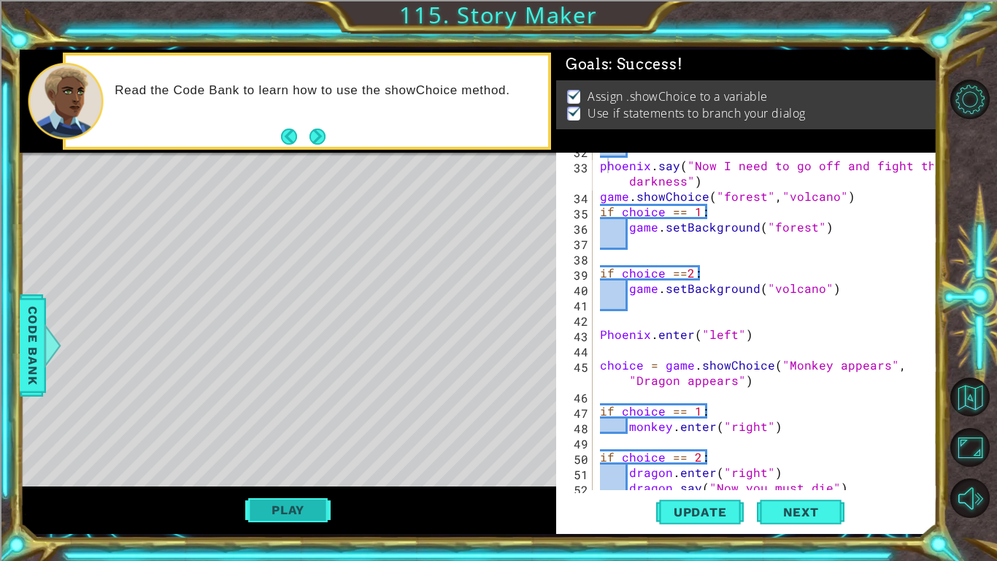
click at [291, 461] on button "Play" at bounding box center [287, 510] width 85 height 28
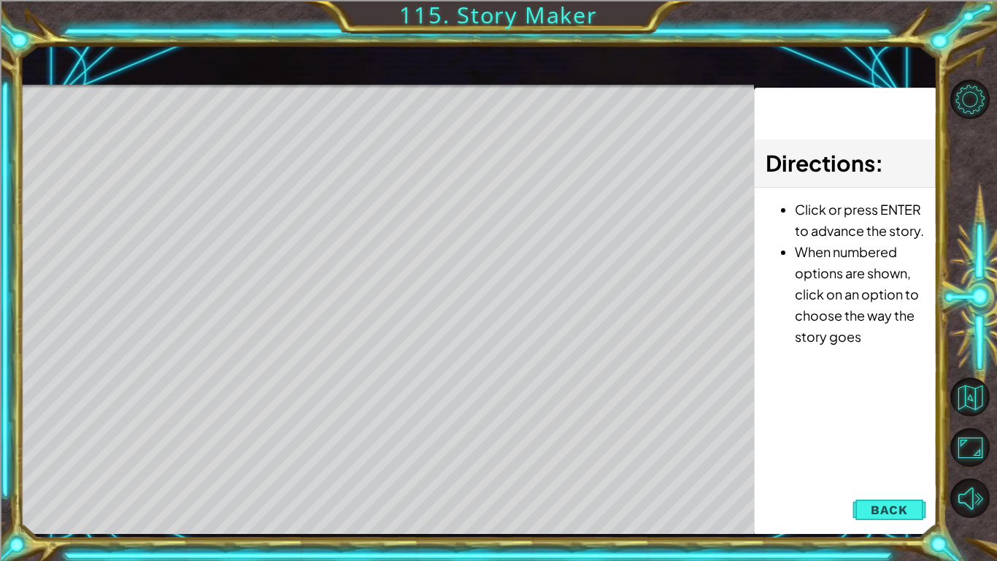
click at [392, 461] on div "Level Map" at bounding box center [357, 300] width 674 height 430
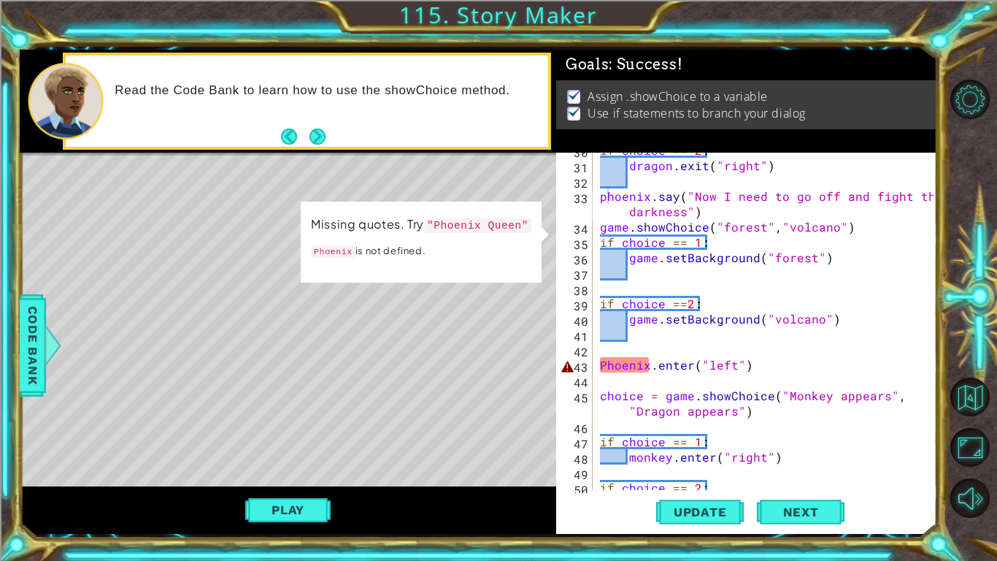
scroll to position [499, 0]
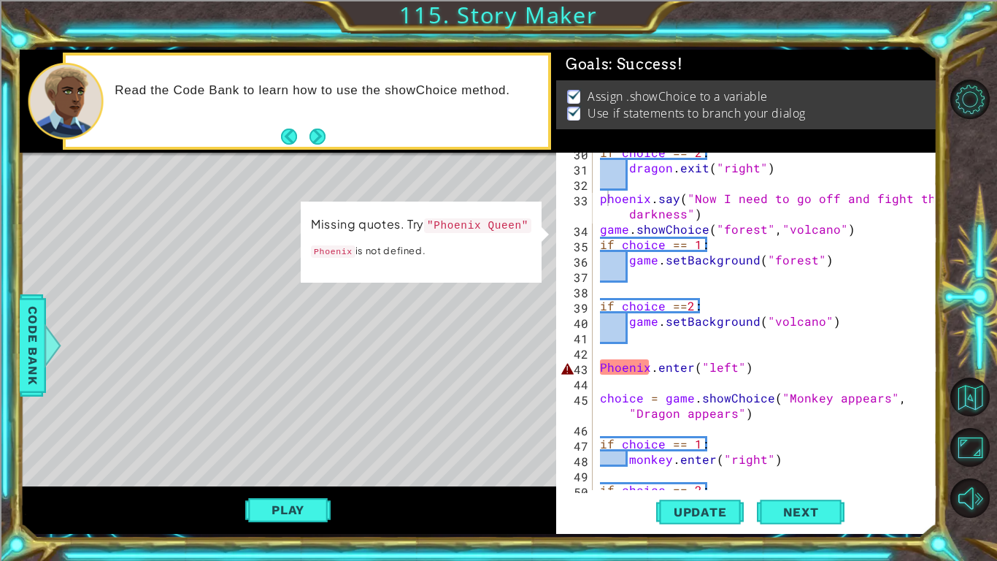
click at [622, 201] on div "if choice == 2 : dragon . exit ( "right" ) [GEOGRAPHIC_DATA] . say ( "Now I nee…" at bounding box center [769, 329] width 344 height 368
click at [669, 261] on div "if choice == 2 : dragon . exit ( "right" ) [GEOGRAPHIC_DATA] . say ( "Now I nee…" at bounding box center [769, 329] width 344 height 368
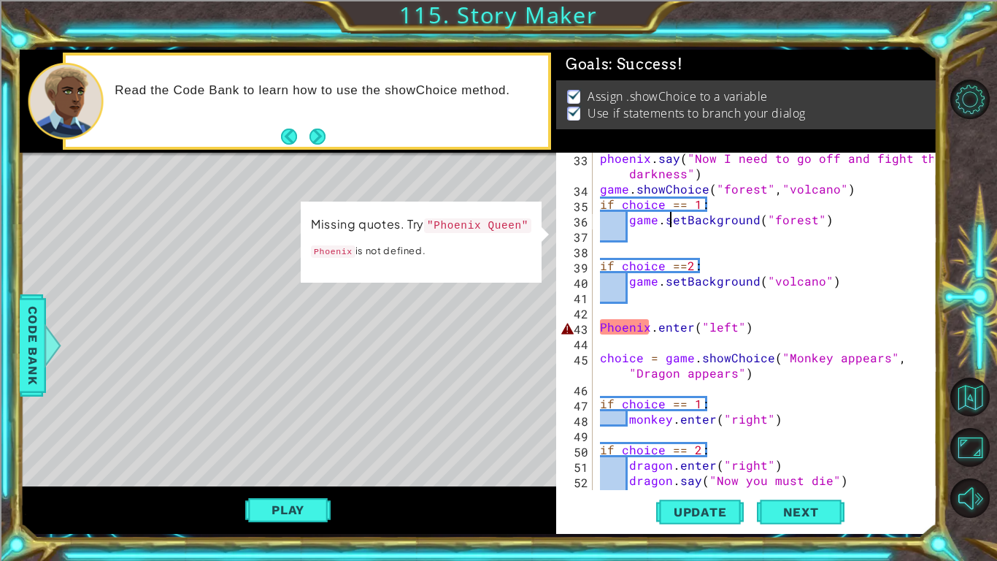
scroll to position [596, 0]
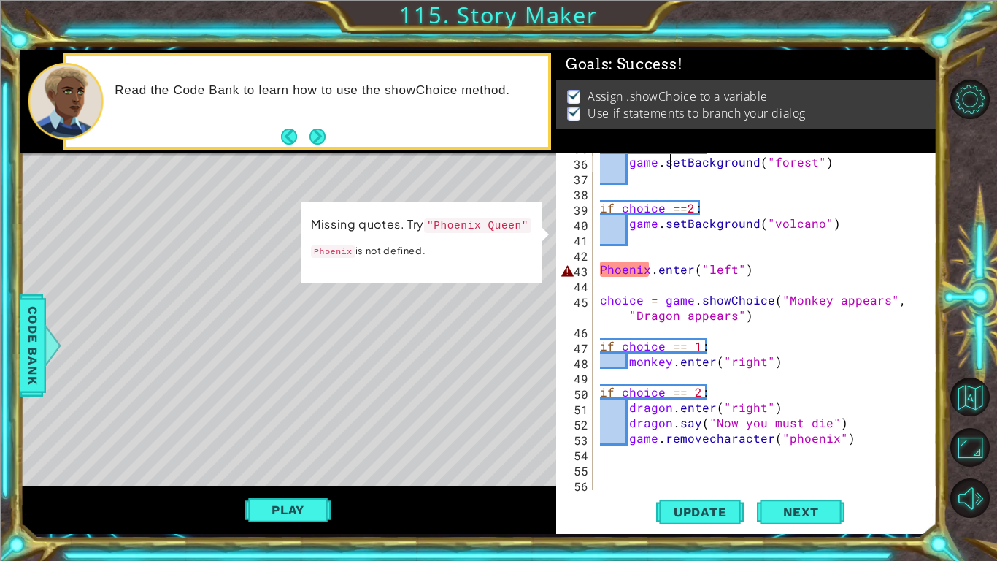
click at [603, 266] on div "if choice == 1 : game . setBackground ( "forest" ) if choice == 2 : game . setB…" at bounding box center [769, 323] width 344 height 368
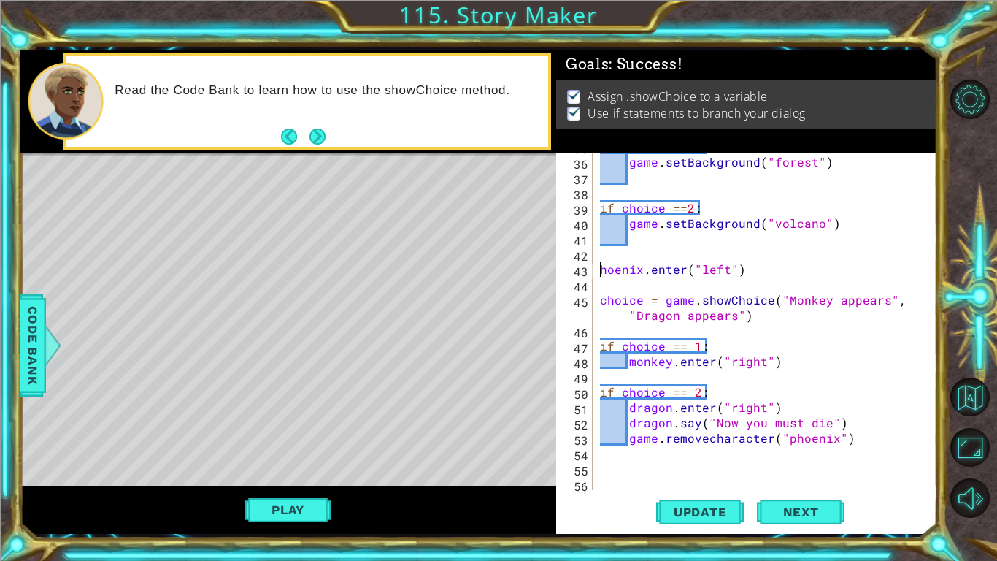
type textarea "phoenix.enter("left")"
